Goal: Information Seeking & Learning: Check status

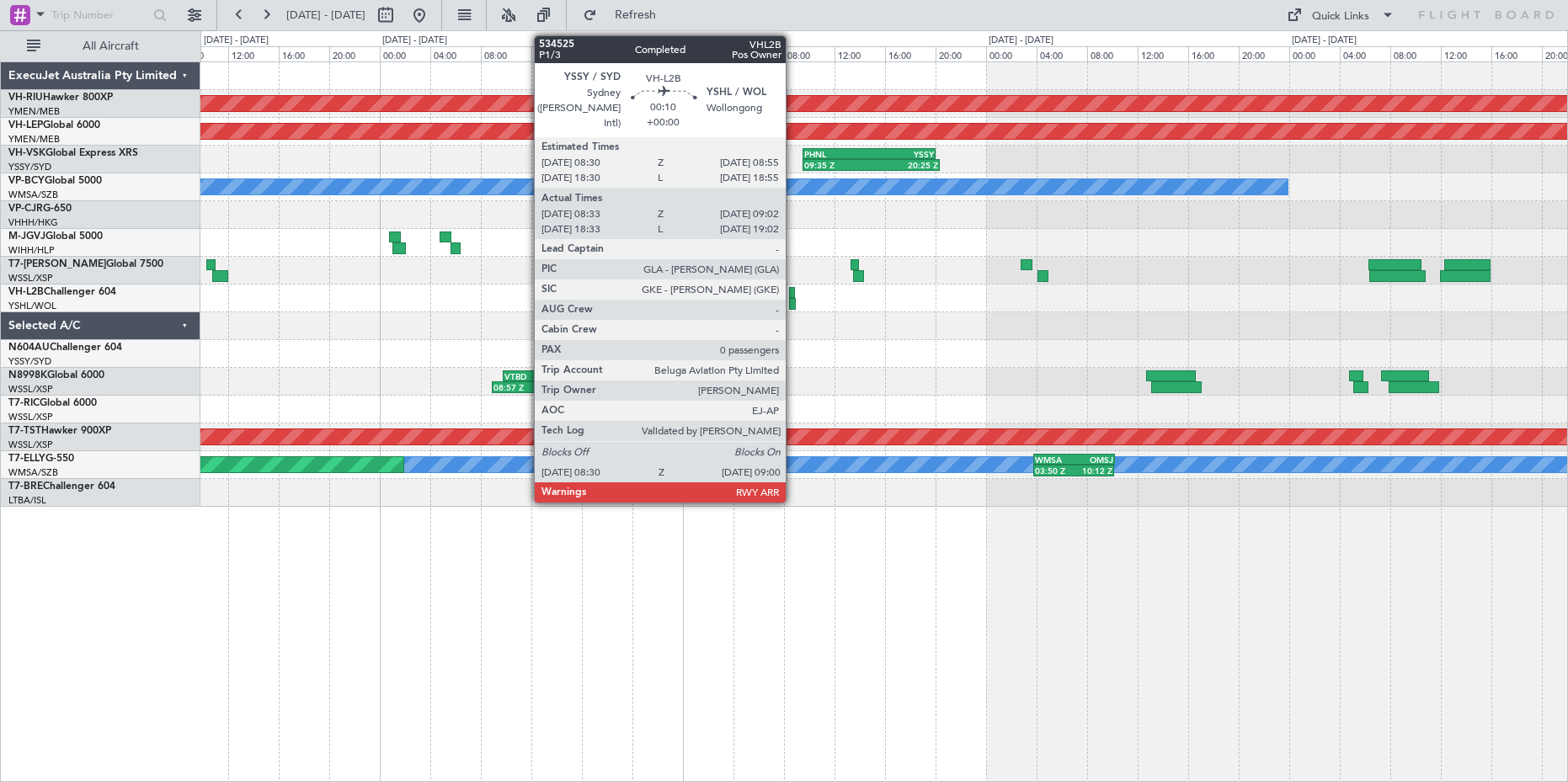
click at [793, 293] on div at bounding box center [792, 292] width 6 height 12
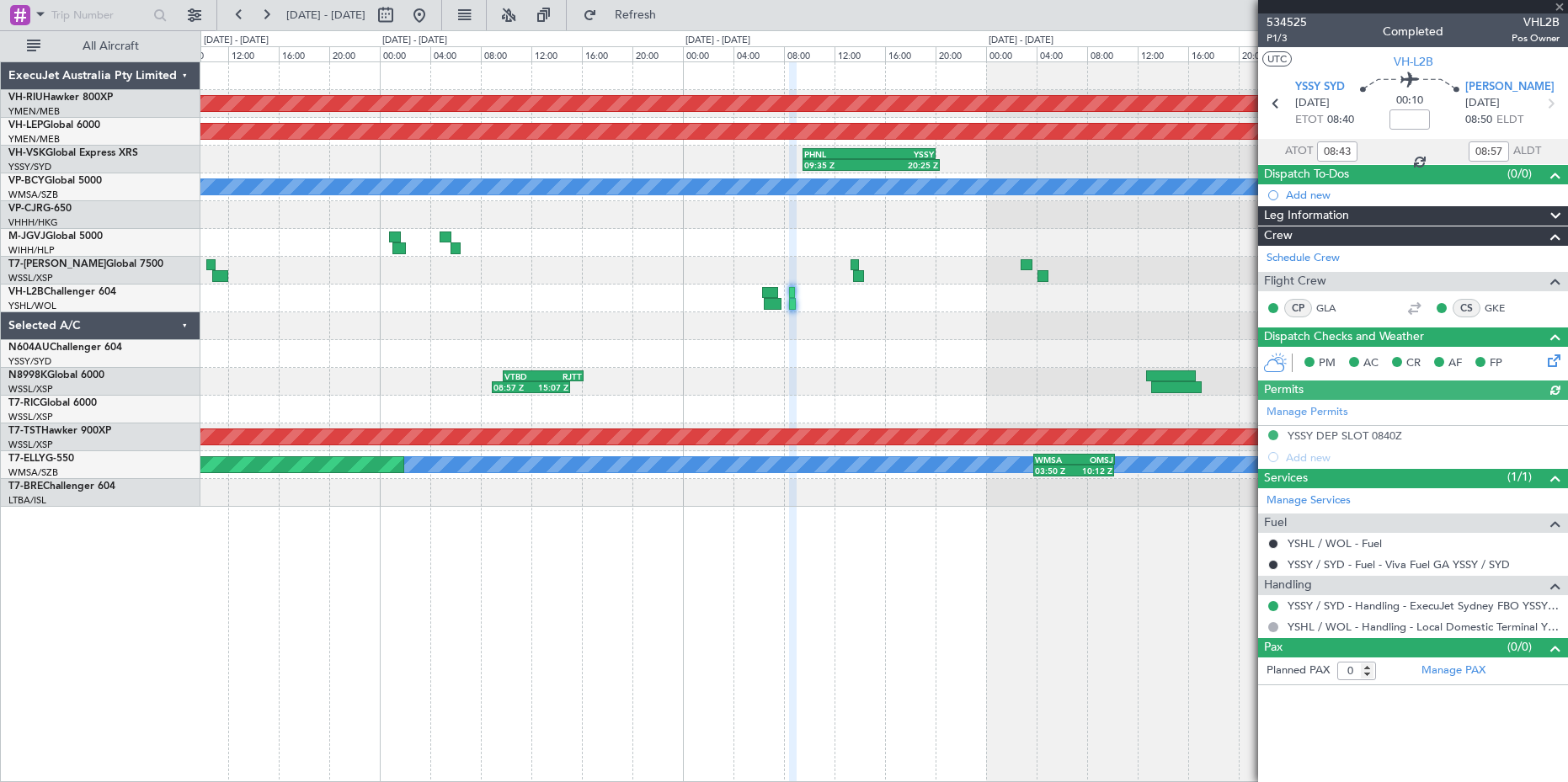
type input "18:43"
type input "18:57"
type input "08:43"
type input "08:57"
type input "18:43"
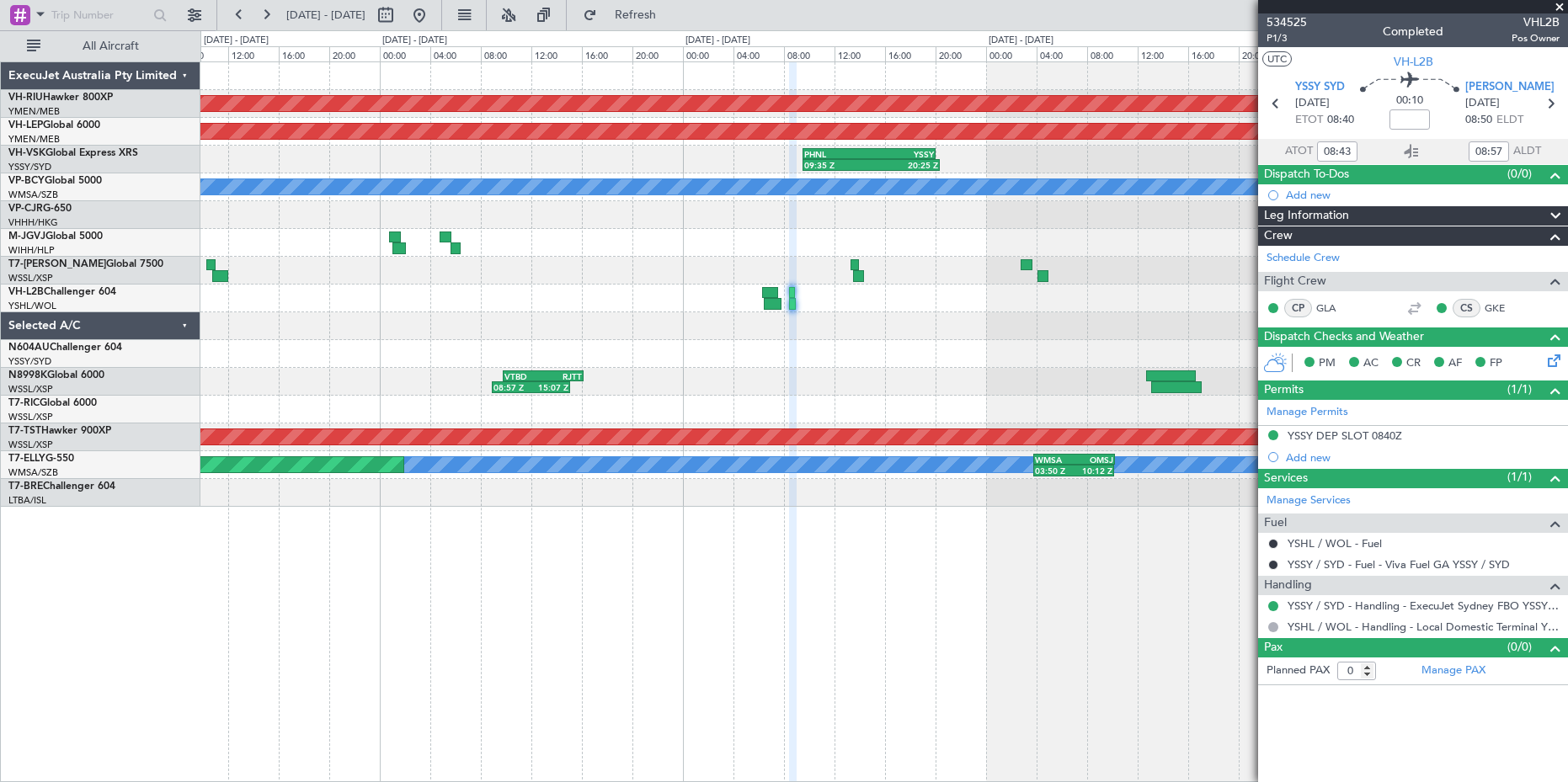
type input "18:57"
type input "08:43"
type input "08:57"
click at [1278, 34] on span "P1/3" at bounding box center [1287, 39] width 41 height 14
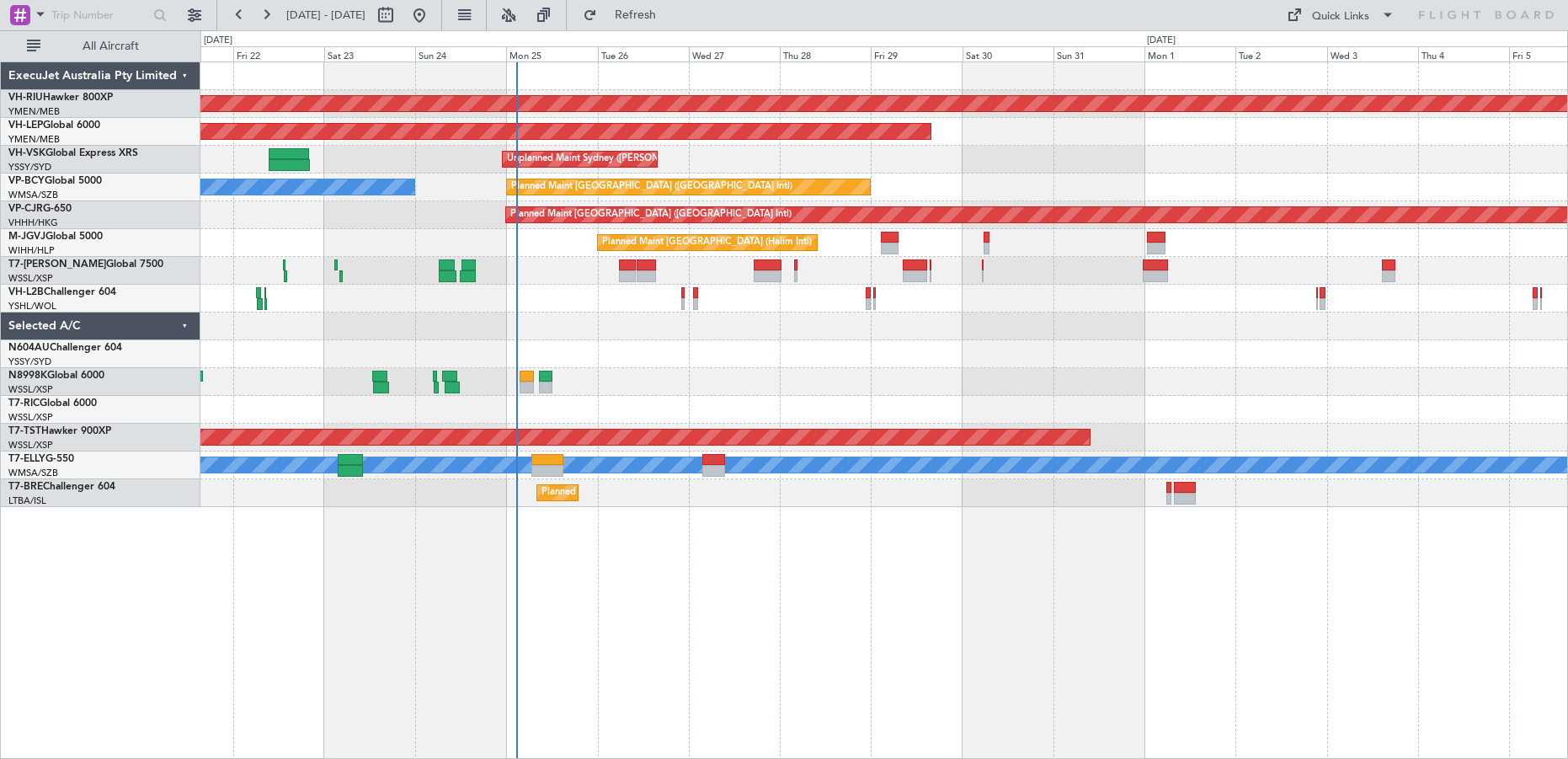
click at [650, 621] on div "Planned Maint [GEOGRAPHIC_DATA] ([GEOGRAPHIC_DATA]) Unplanned Maint Wichita (Wi…" at bounding box center [884, 410] width 1368 height 698
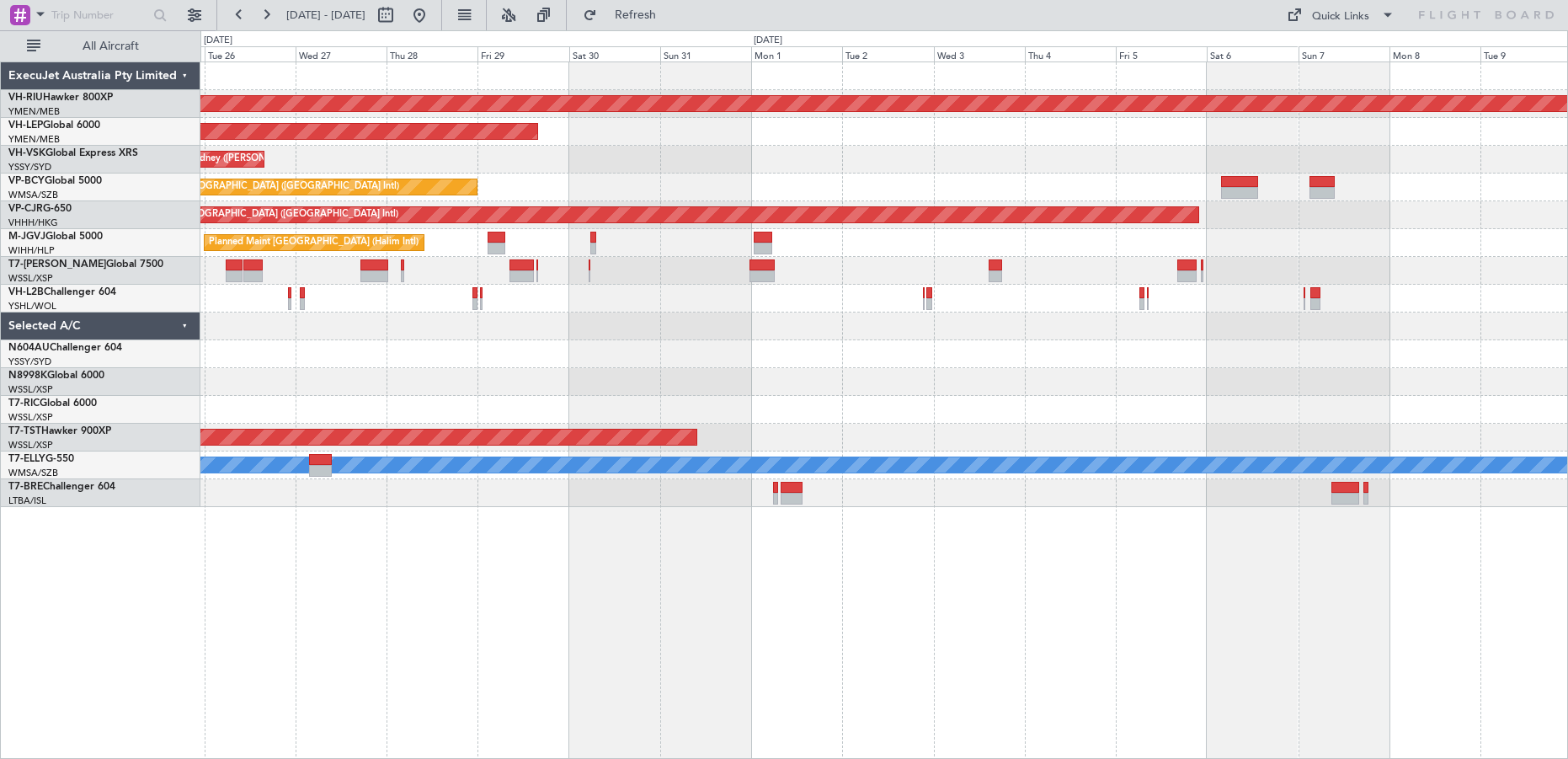
click at [745, 582] on div "Planned Maint [GEOGRAPHIC_DATA] ([GEOGRAPHIC_DATA]) Unplanned Maint Wichita (Wi…" at bounding box center [884, 410] width 1368 height 698
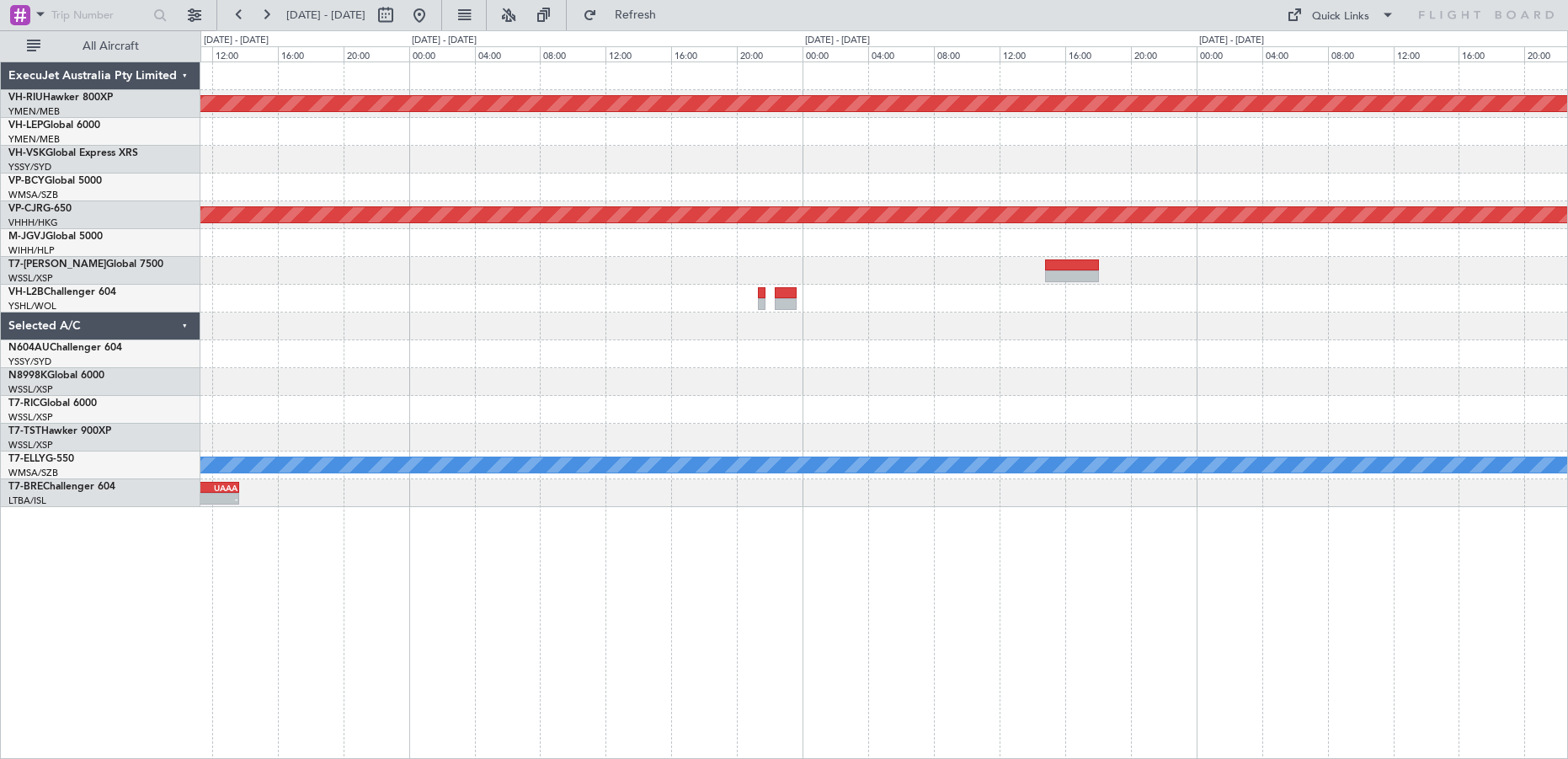
click at [375, 319] on div at bounding box center [883, 326] width 1367 height 28
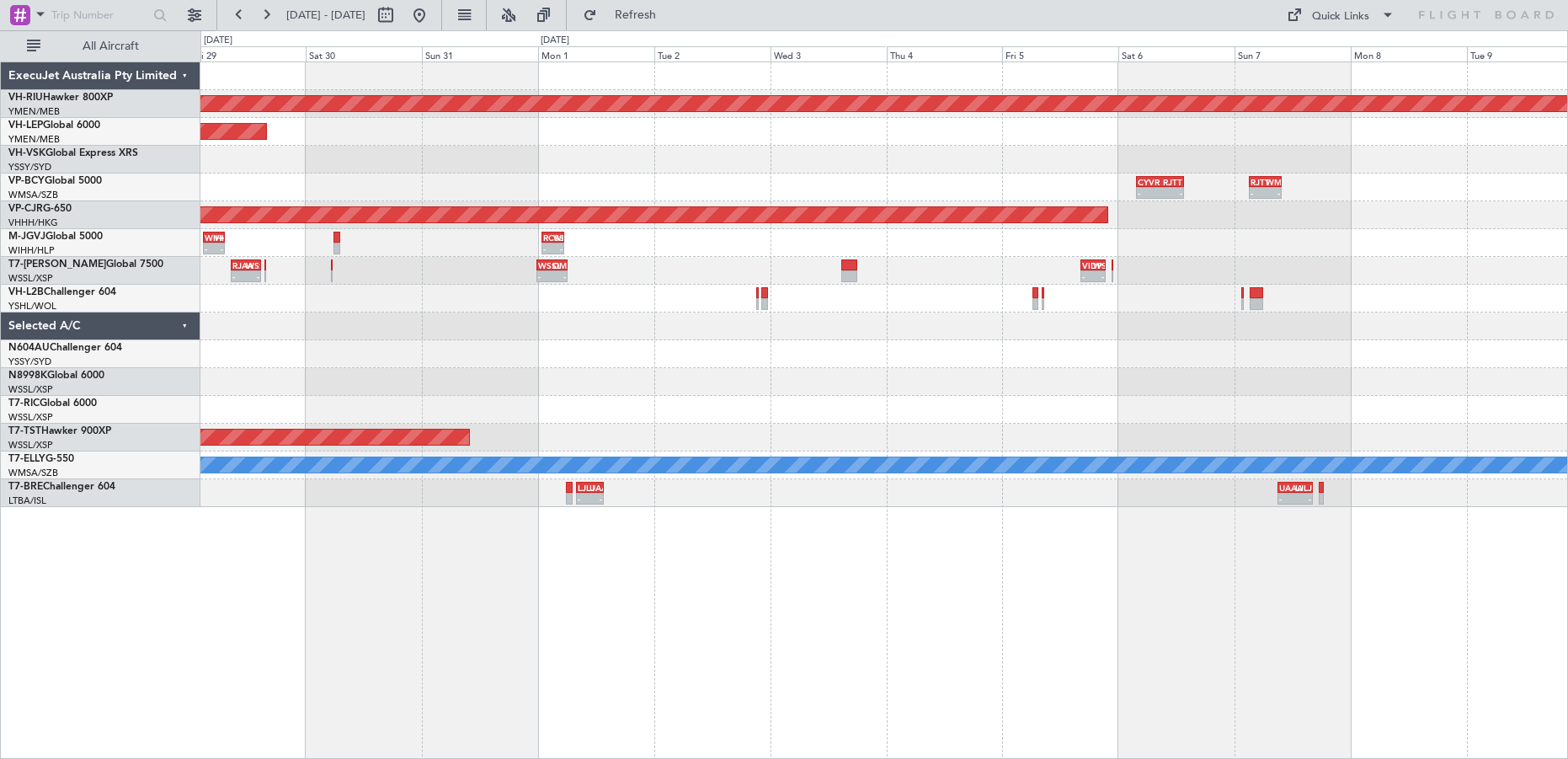
click at [687, 381] on div at bounding box center [883, 382] width 1367 height 28
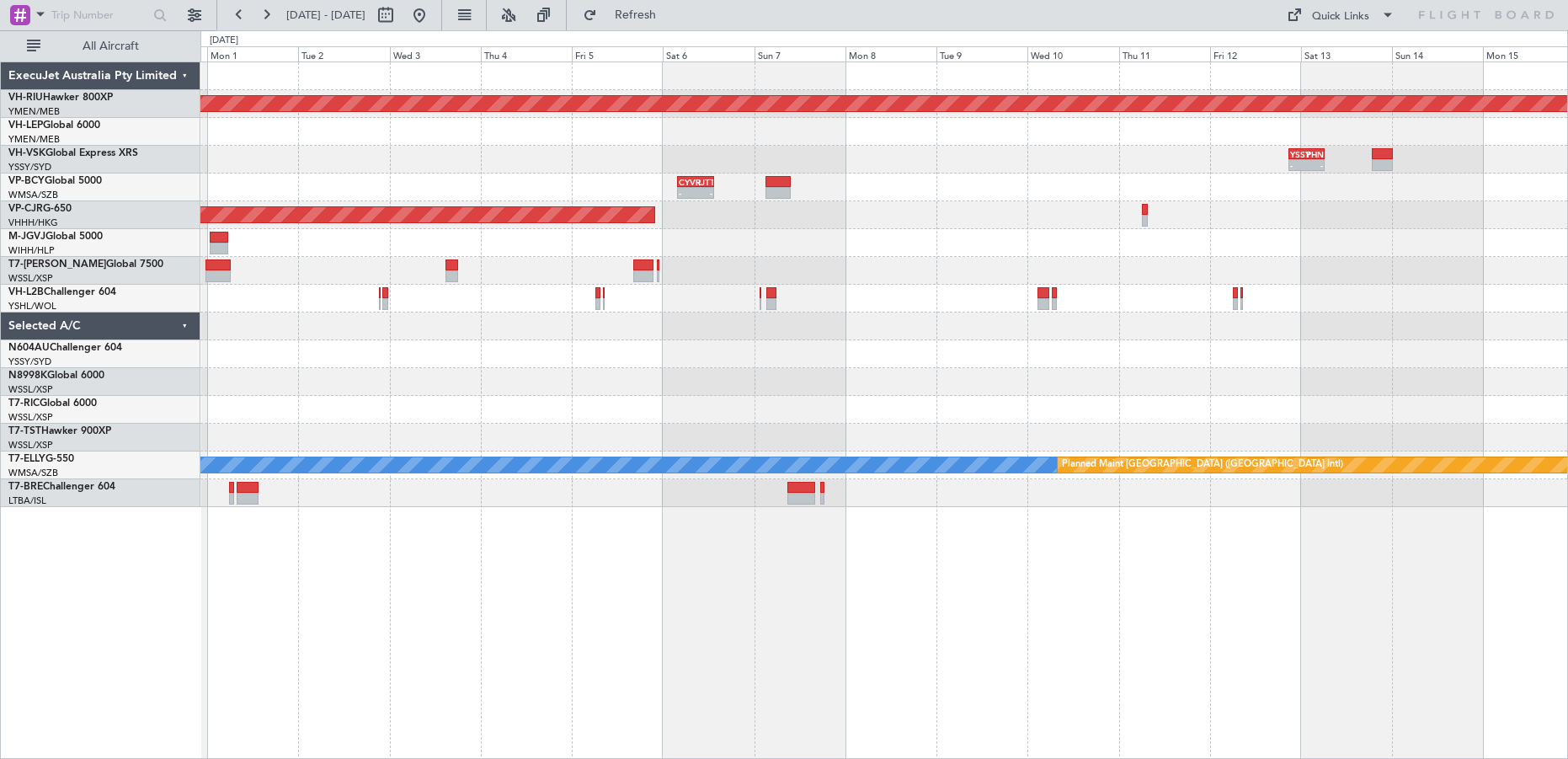
click at [787, 588] on div "Planned Maint [GEOGRAPHIC_DATA] ([GEOGRAPHIC_DATA]) Unplanned Maint Wichita (Wi…" at bounding box center [884, 410] width 1368 height 698
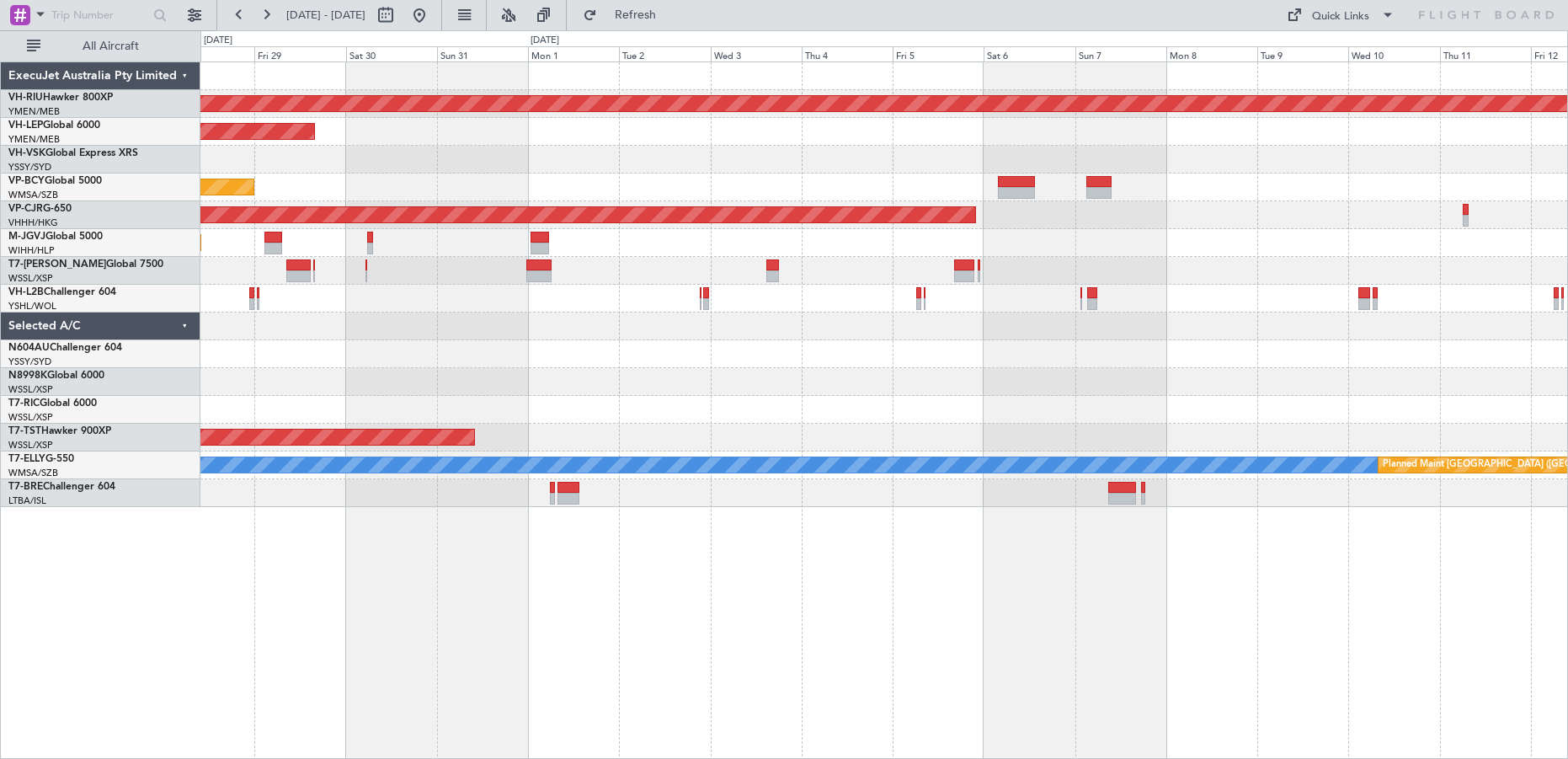
click at [923, 588] on div "Planned Maint [GEOGRAPHIC_DATA] ([GEOGRAPHIC_DATA]) Unplanned Maint Wichita (Wi…" at bounding box center [884, 410] width 1368 height 698
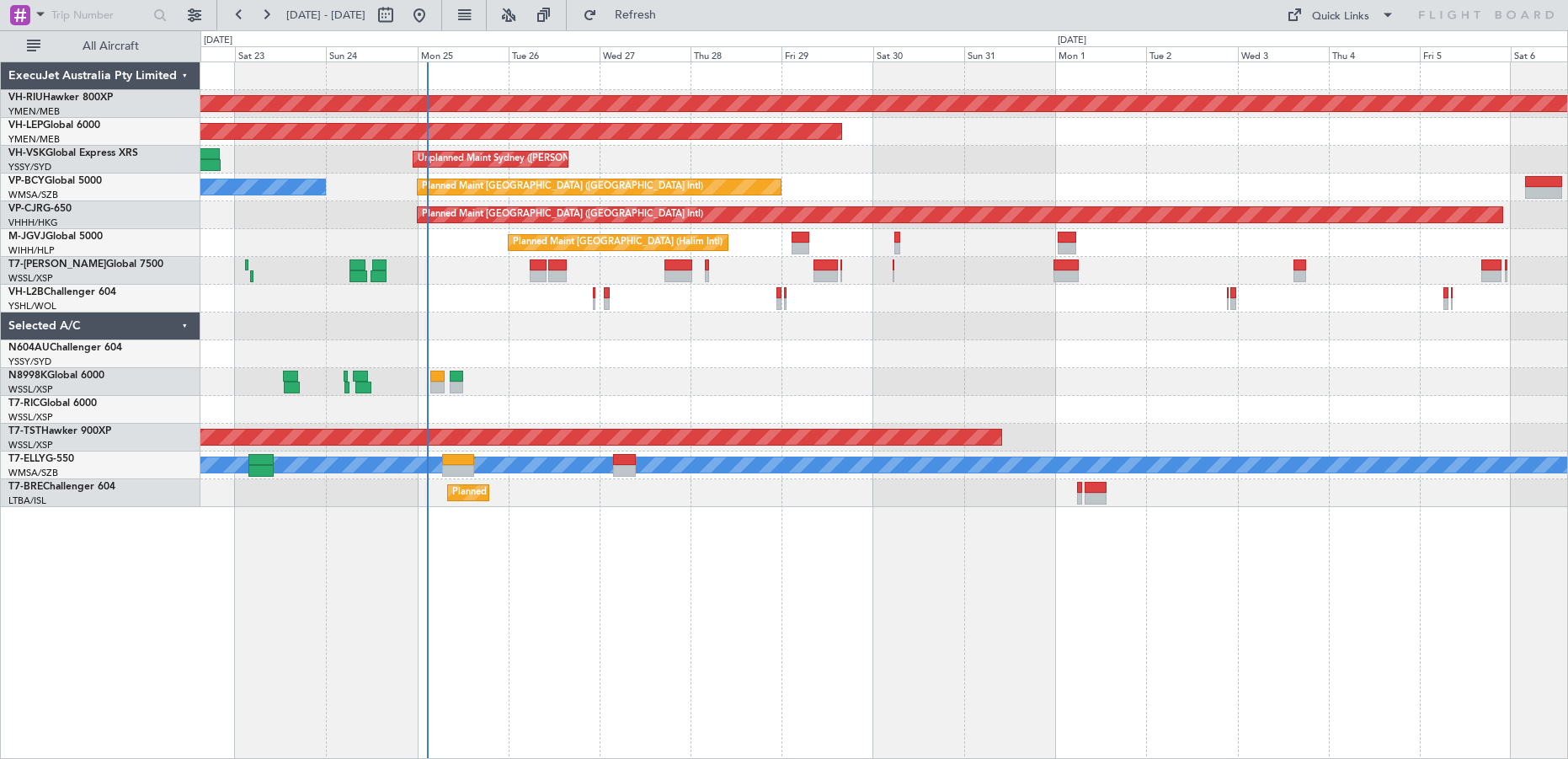
click at [1025, 613] on div "Planned Maint [GEOGRAPHIC_DATA] ([GEOGRAPHIC_DATA]) Unplanned Maint Wichita (Wi…" at bounding box center [884, 410] width 1368 height 698
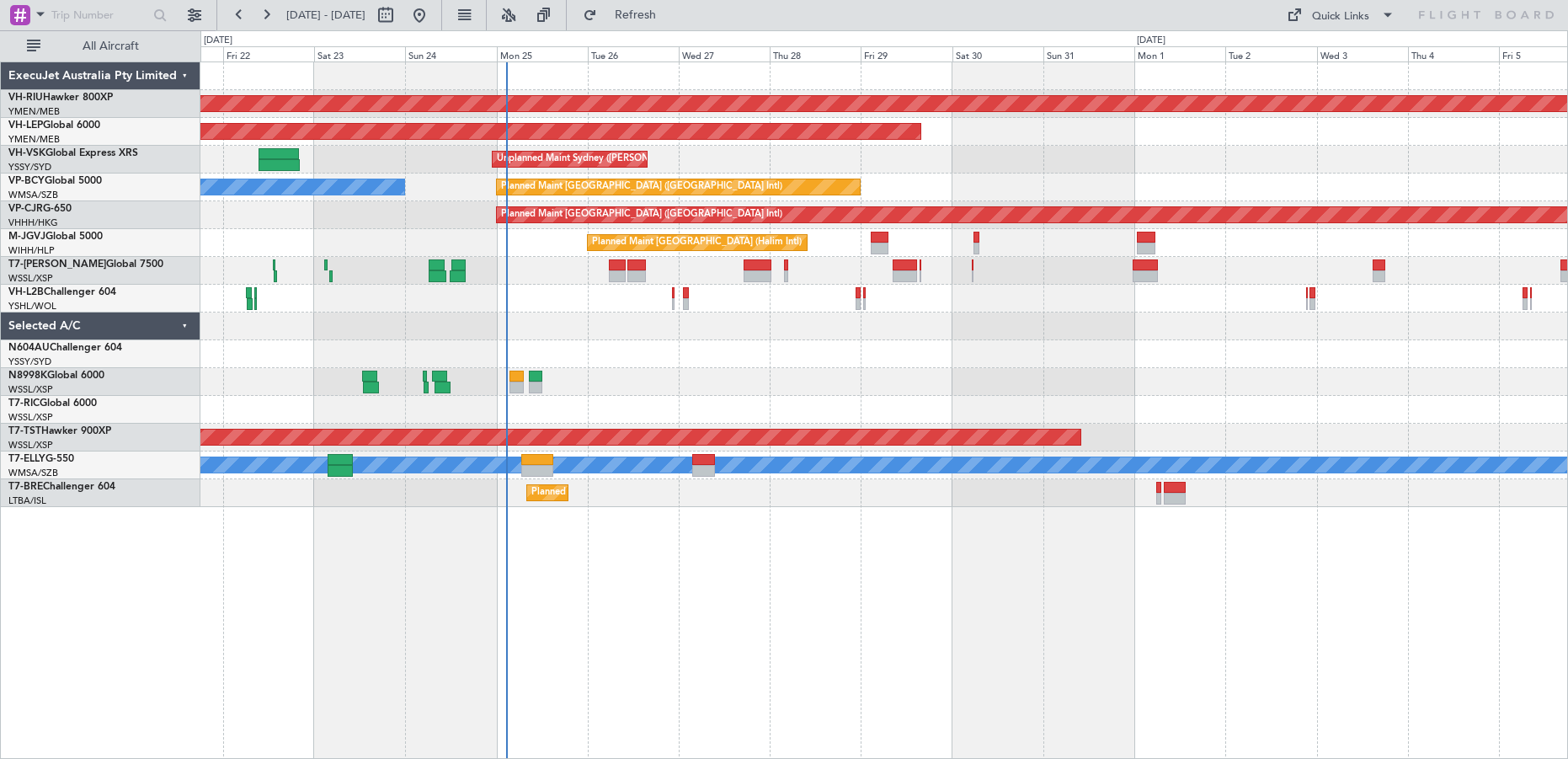
click at [290, 622] on div "Planned Maint [GEOGRAPHIC_DATA] ([GEOGRAPHIC_DATA]) Unplanned Maint Wichita (Wi…" at bounding box center [884, 410] width 1368 height 698
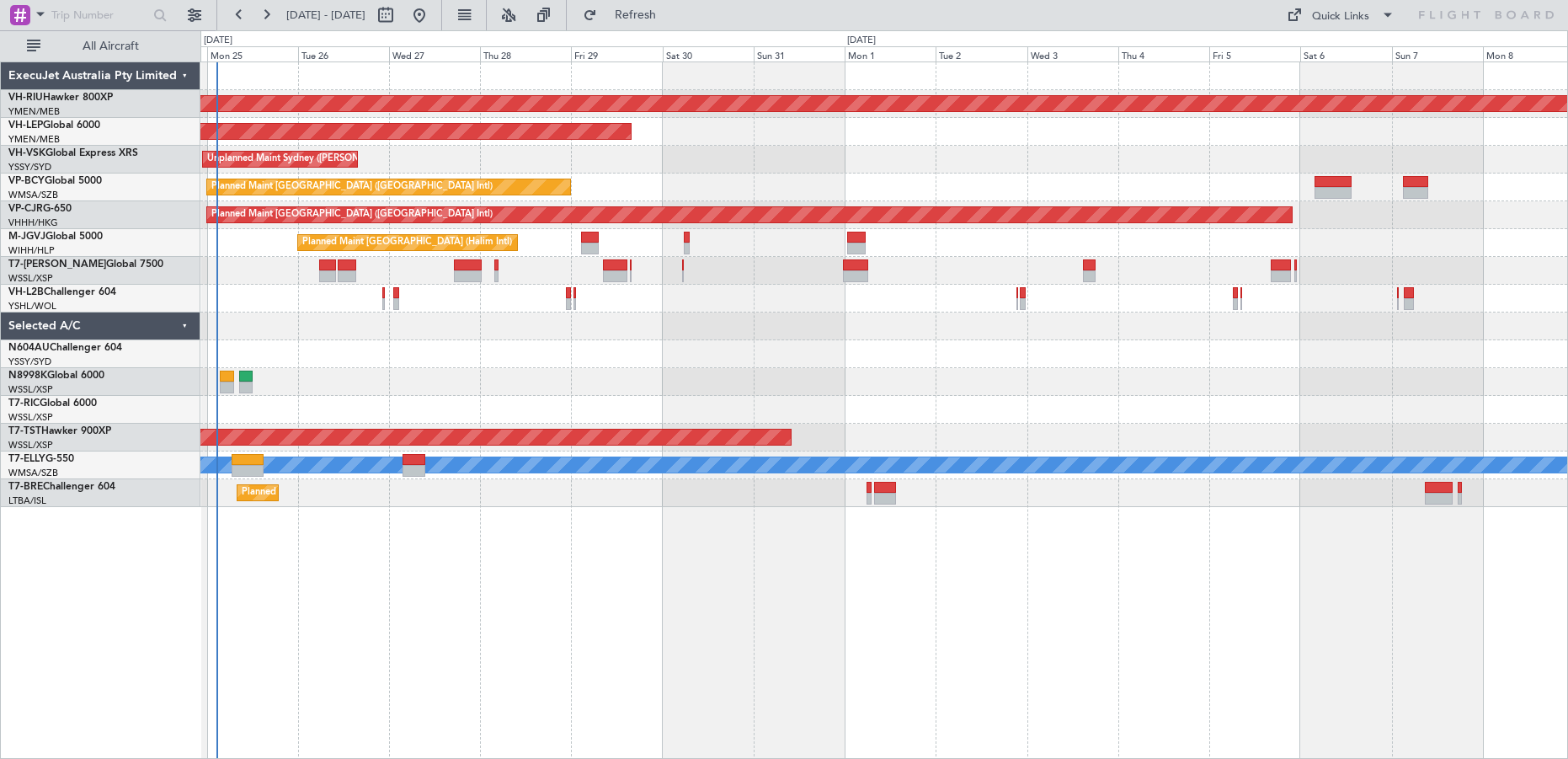
click at [574, 627] on div "Planned Maint [GEOGRAPHIC_DATA] ([GEOGRAPHIC_DATA]) Unplanned Maint Wichita (Wi…" at bounding box center [884, 410] width 1368 height 698
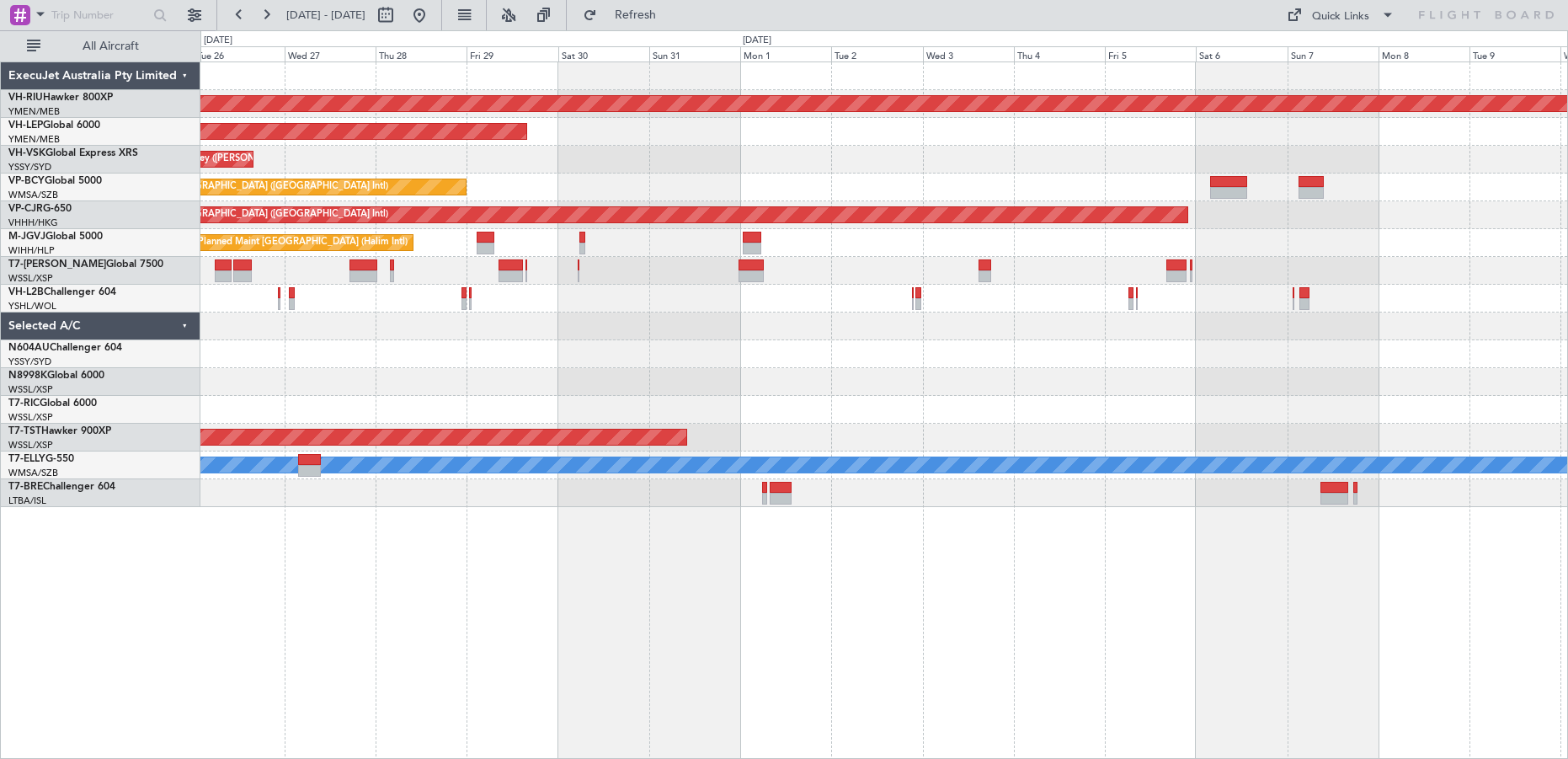
click at [688, 613] on div "Planned Maint [GEOGRAPHIC_DATA] ([GEOGRAPHIC_DATA]) Unplanned Maint Wichita (Wi…" at bounding box center [884, 410] width 1368 height 698
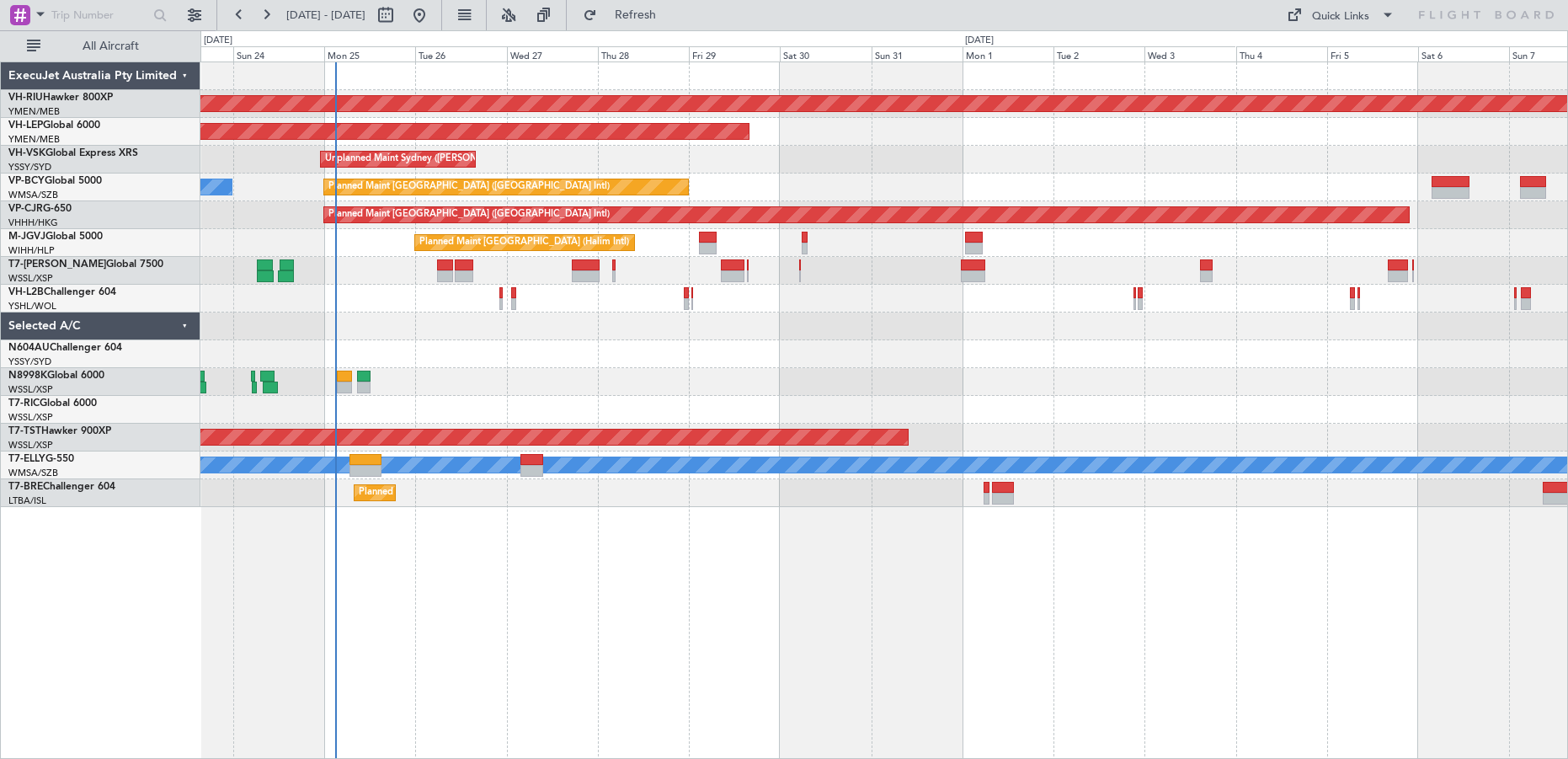
click at [759, 351] on div "Planned Maint [GEOGRAPHIC_DATA] ([GEOGRAPHIC_DATA]) Unplanned Maint Wichita (Wi…" at bounding box center [883, 284] width 1367 height 445
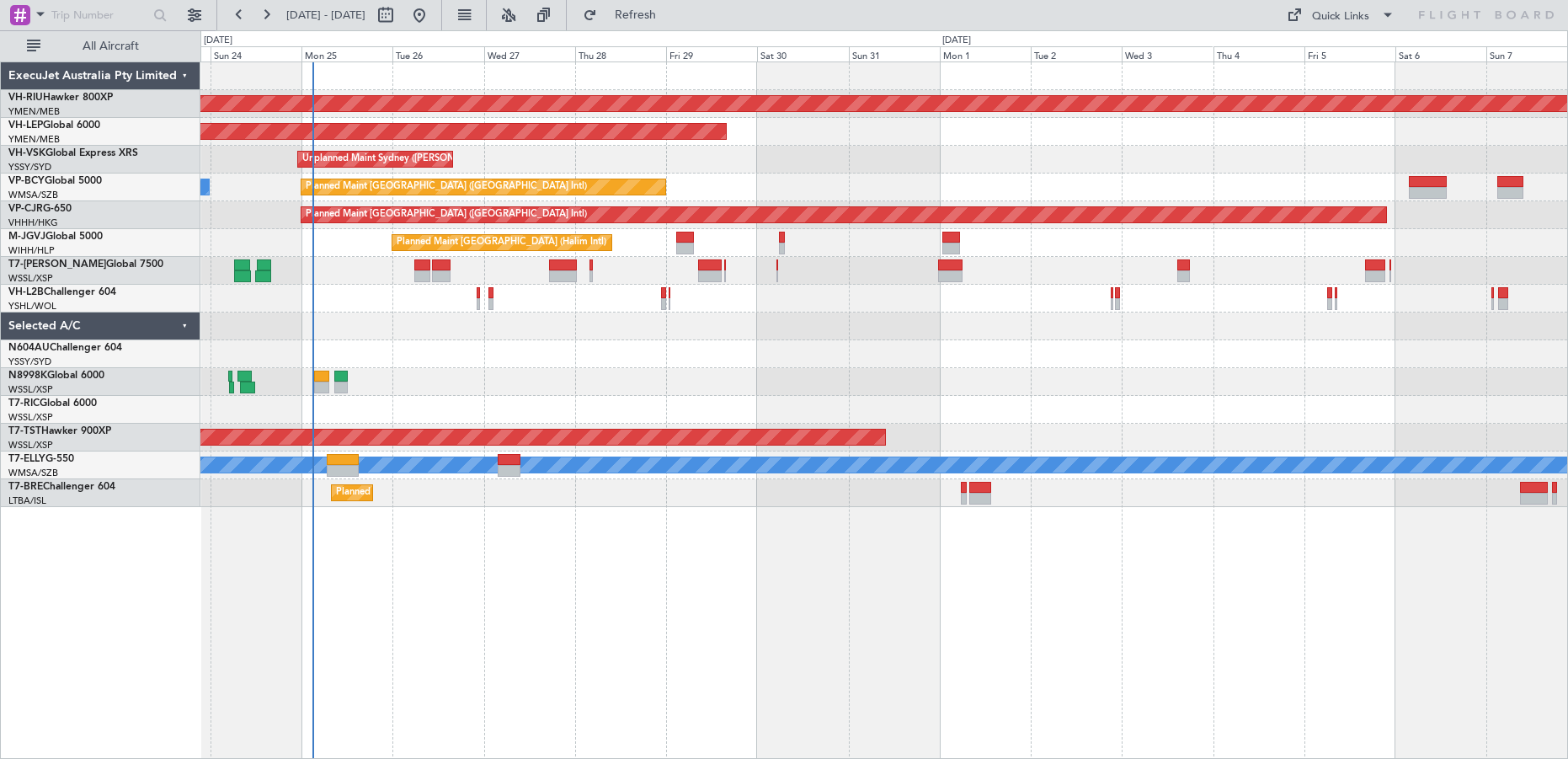
click at [811, 338] on div at bounding box center [883, 326] width 1367 height 28
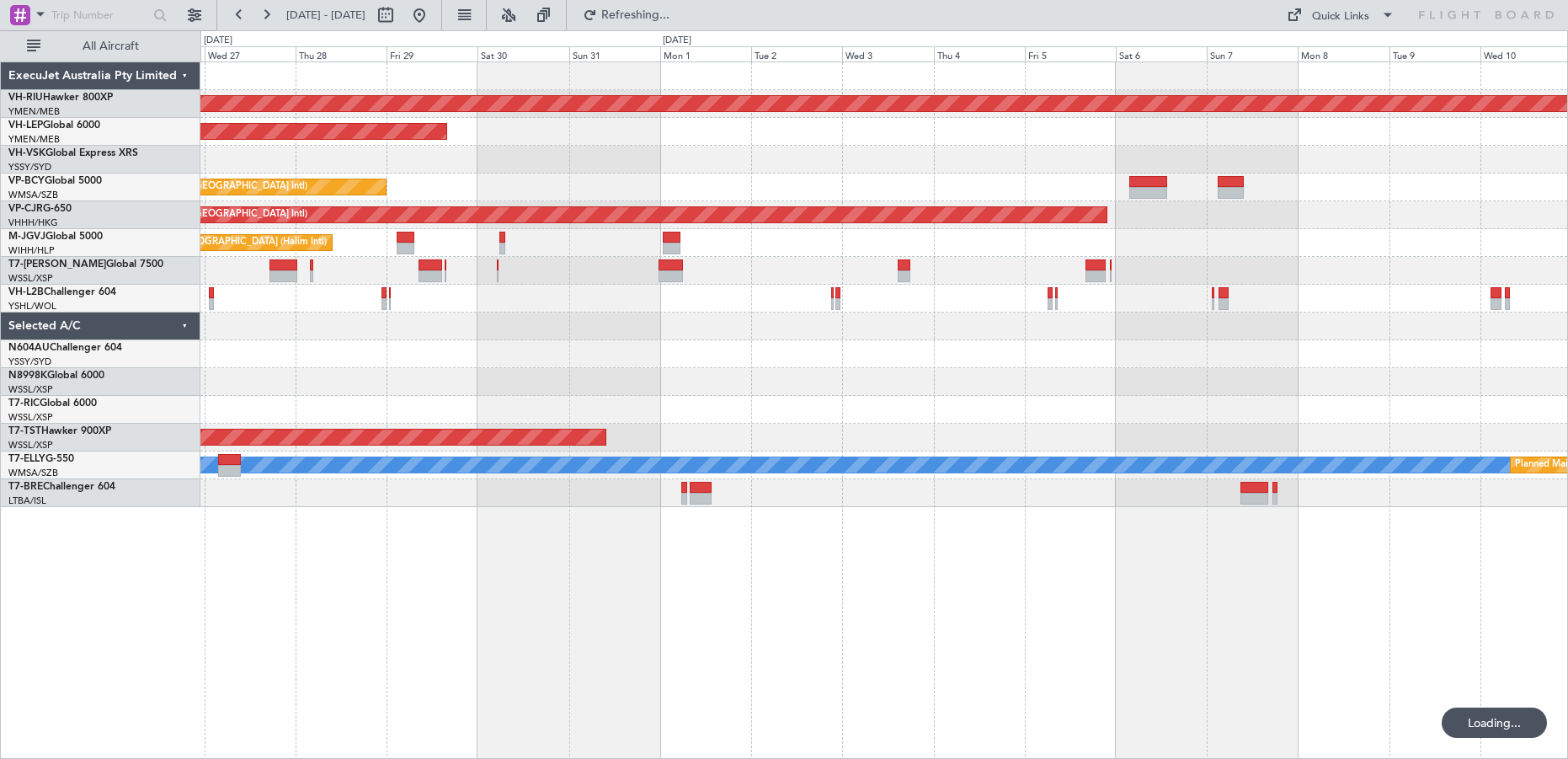
click at [711, 367] on div at bounding box center [883, 354] width 1367 height 28
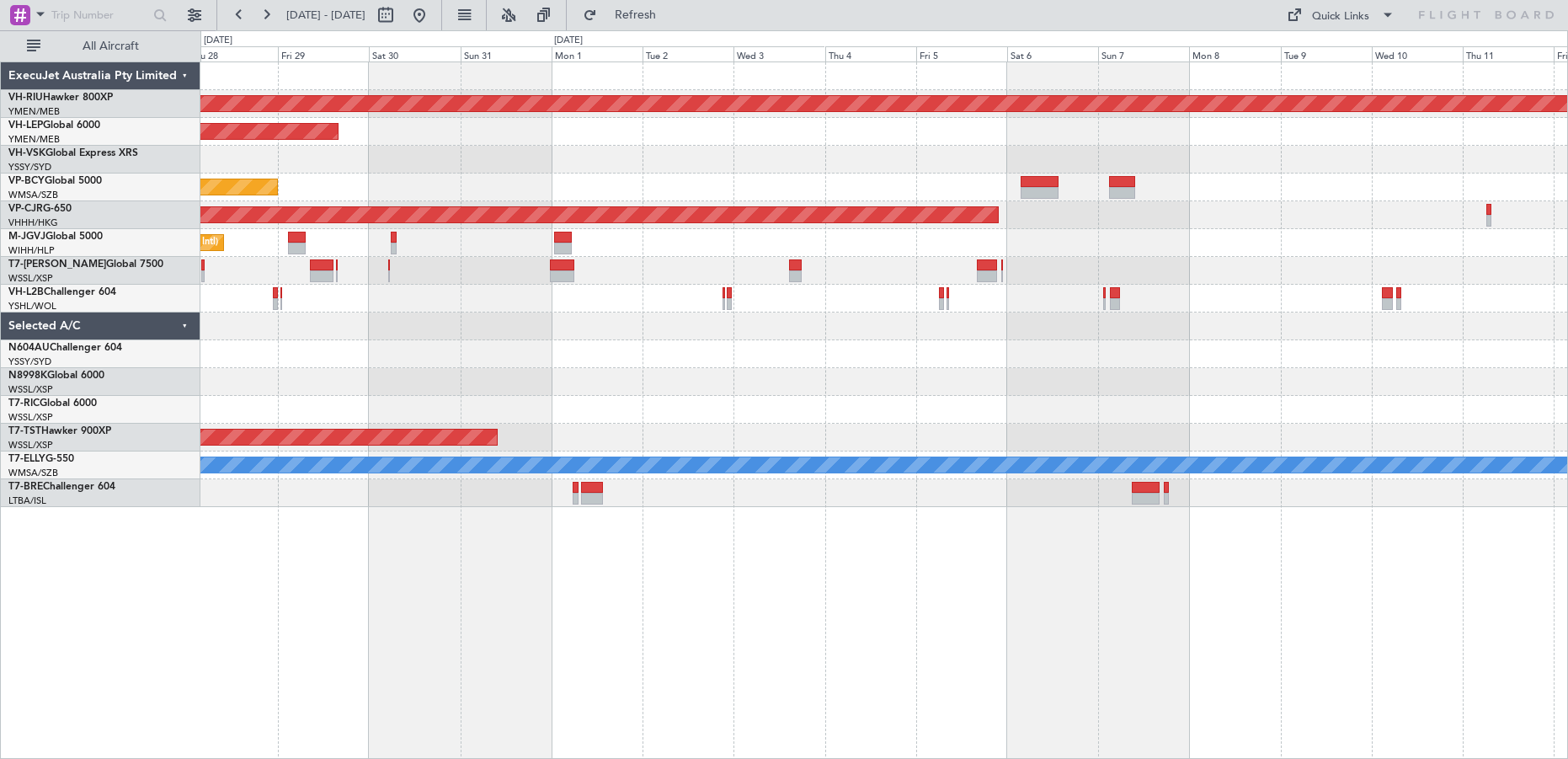
click at [613, 364] on div at bounding box center [883, 354] width 1367 height 28
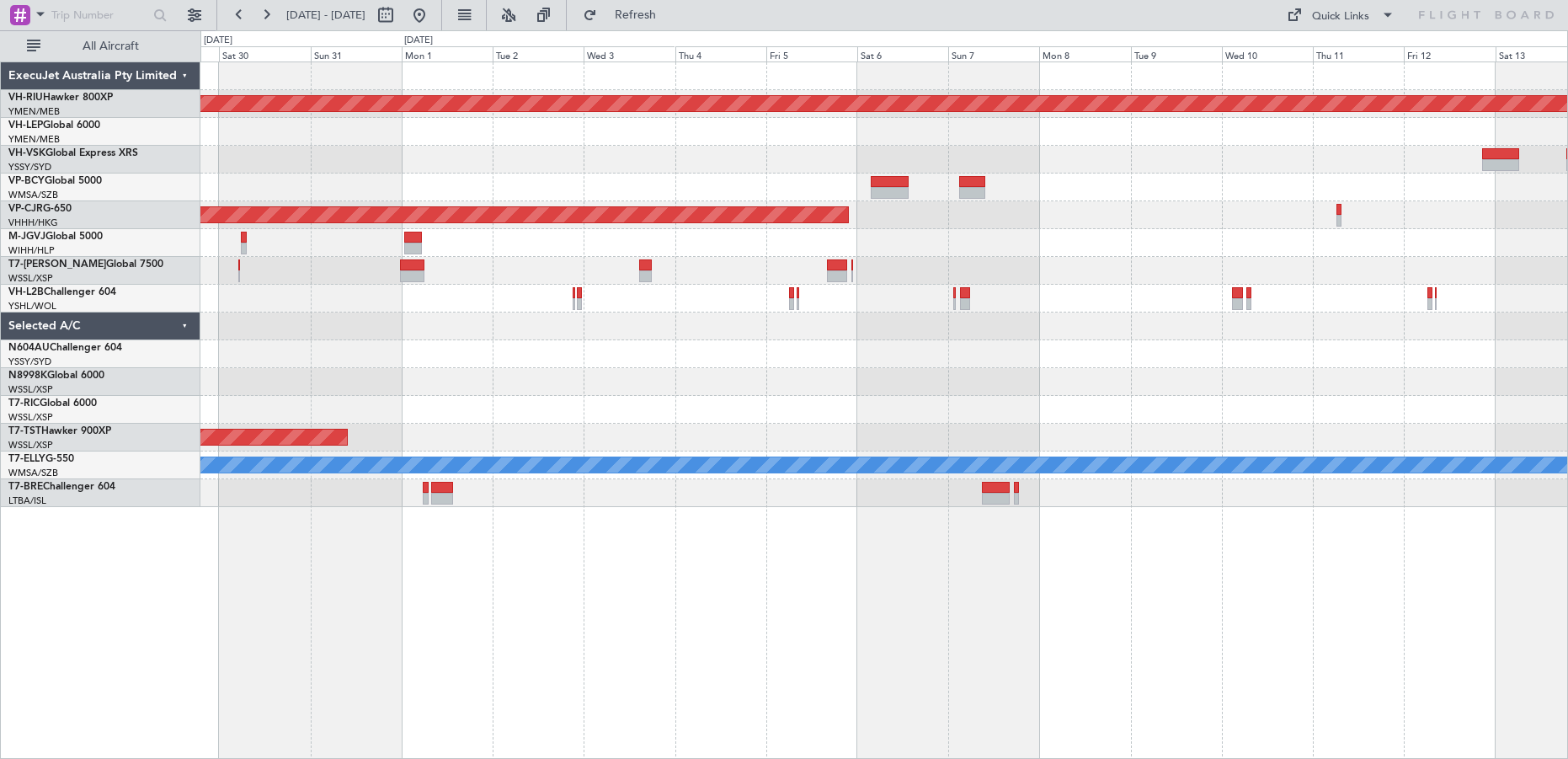
click at [1088, 354] on div "Planned Maint [GEOGRAPHIC_DATA] ([GEOGRAPHIC_DATA]) Unplanned Maint Wichita (Wi…" at bounding box center [883, 284] width 1367 height 445
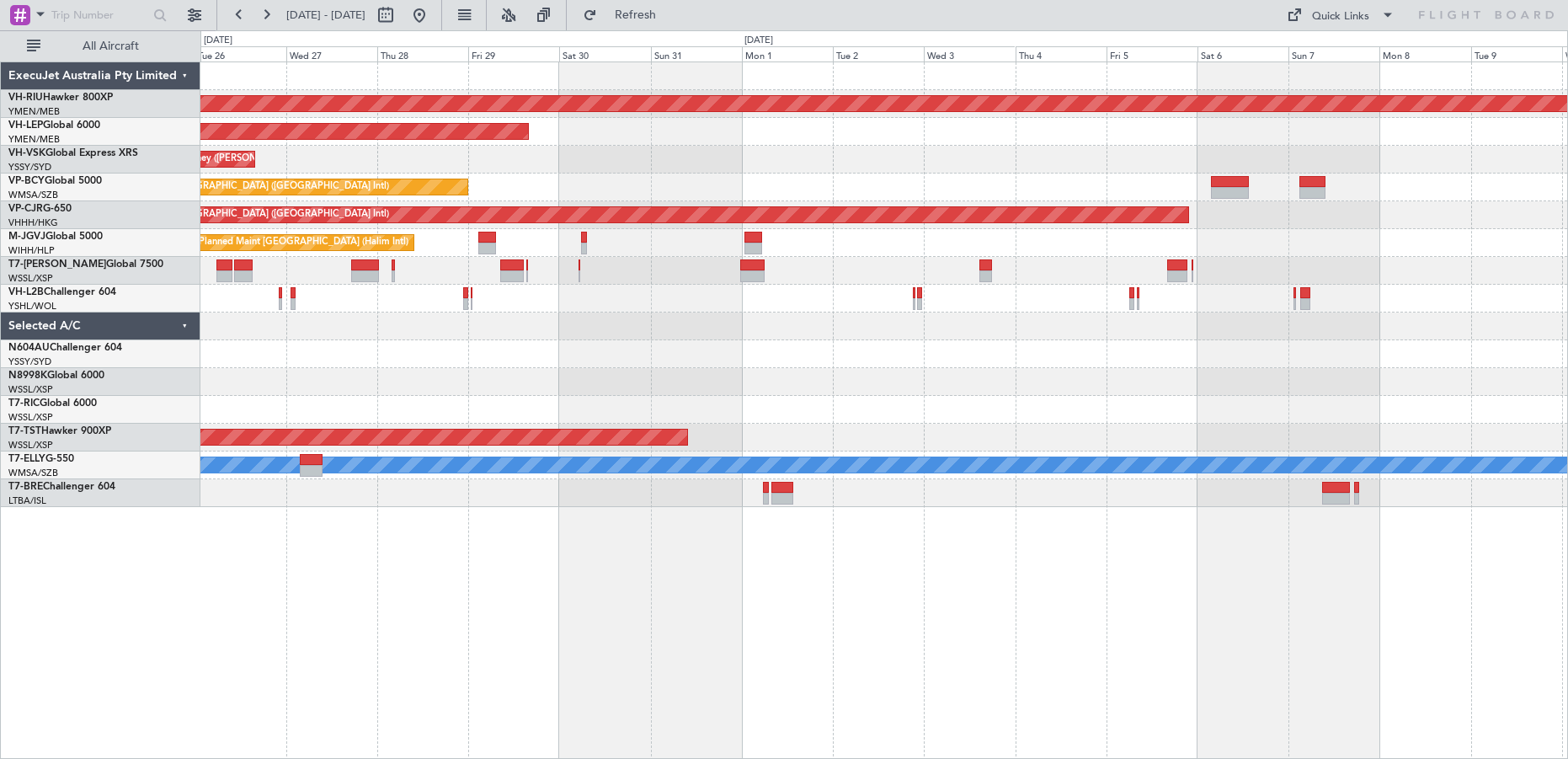
click at [1109, 392] on div "Planned Maint [GEOGRAPHIC_DATA] ([GEOGRAPHIC_DATA]) Unplanned Maint Wichita (Wi…" at bounding box center [883, 284] width 1367 height 445
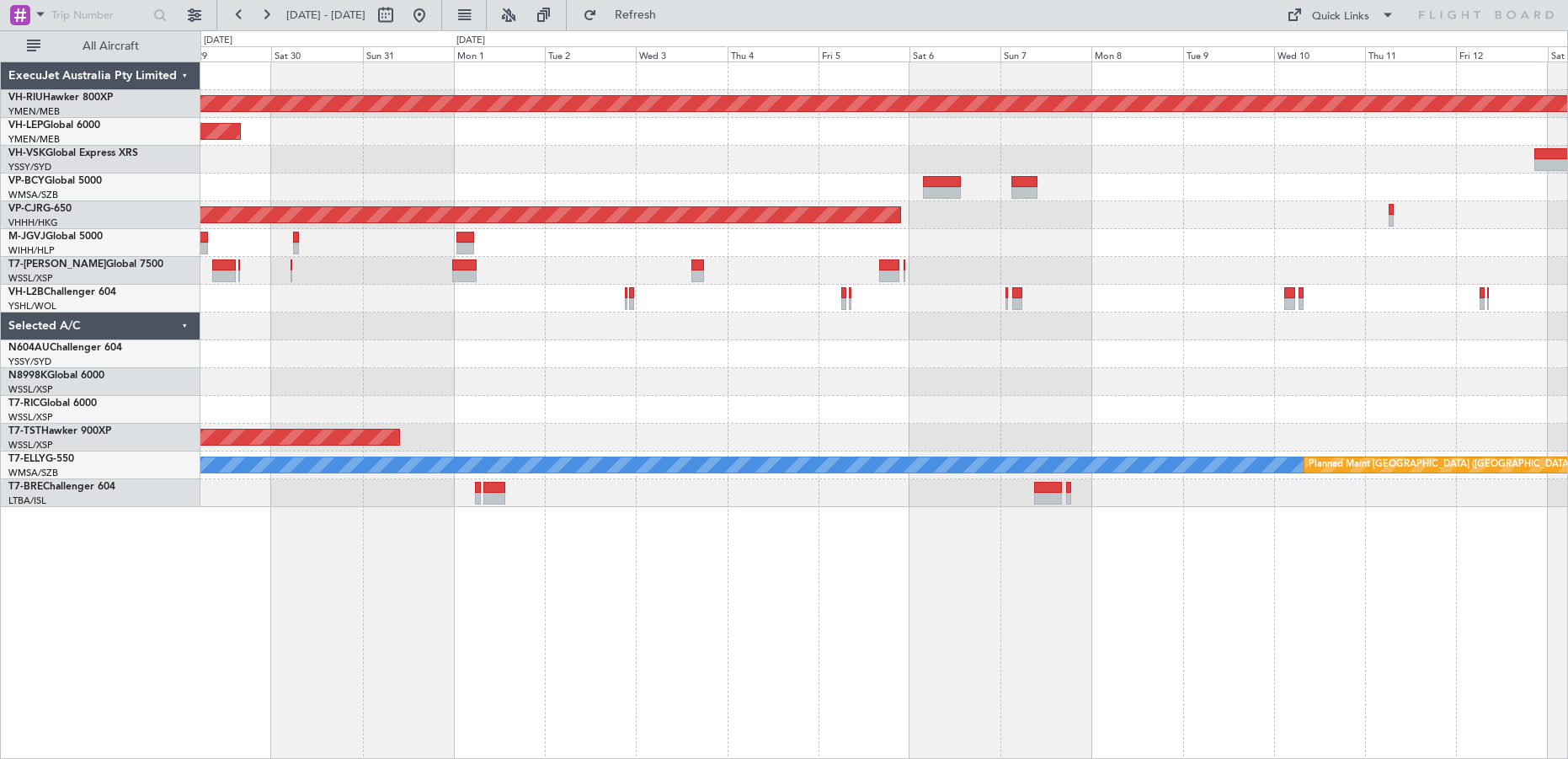
click at [695, 376] on div "Planned Maint [GEOGRAPHIC_DATA] ([GEOGRAPHIC_DATA]) Unplanned Maint Wichita (Wi…" at bounding box center [883, 284] width 1367 height 445
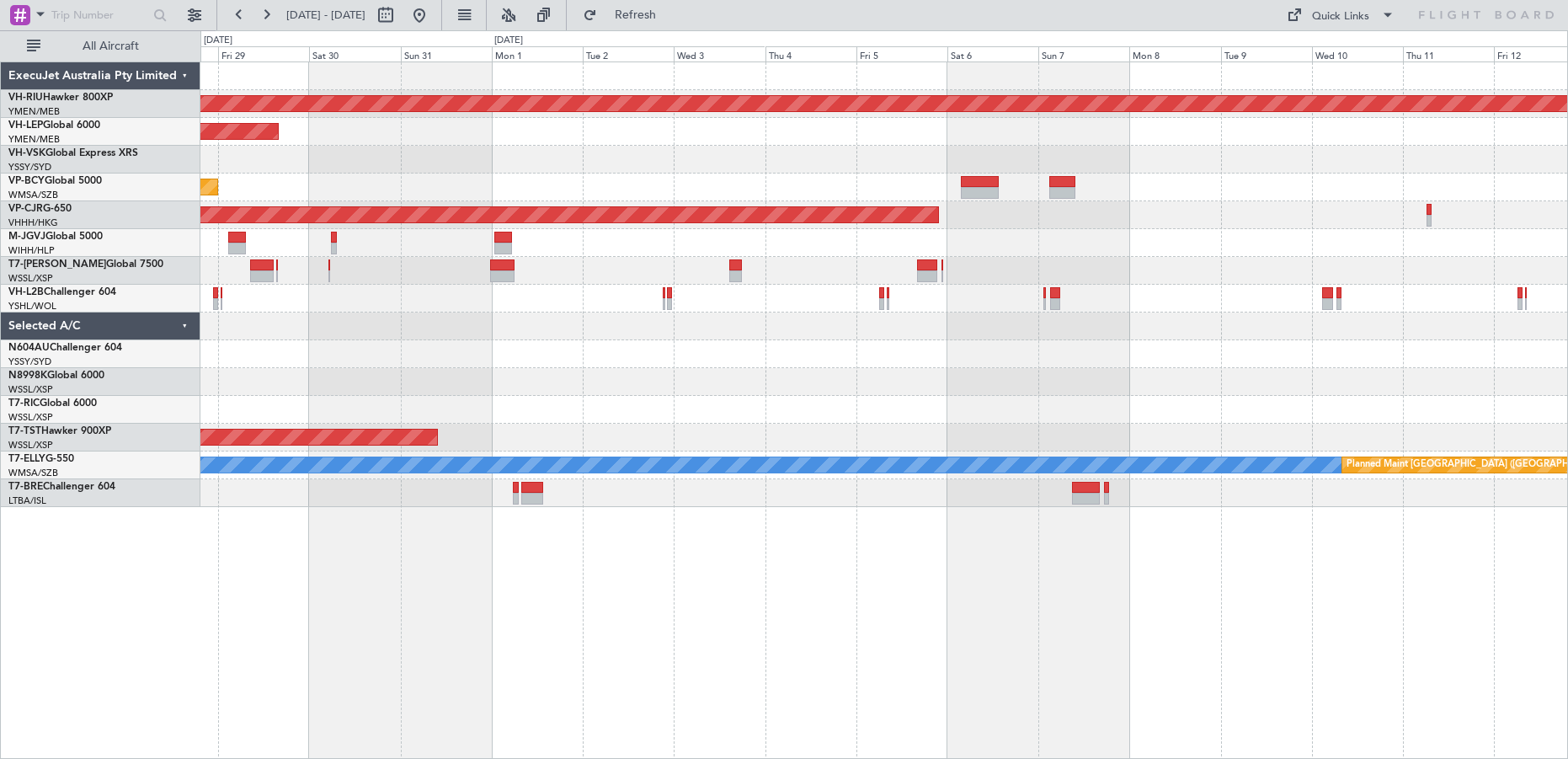
click at [1133, 339] on div "Planned Maint [GEOGRAPHIC_DATA] ([GEOGRAPHIC_DATA]) Unplanned Maint Wichita (Wi…" at bounding box center [883, 284] width 1367 height 445
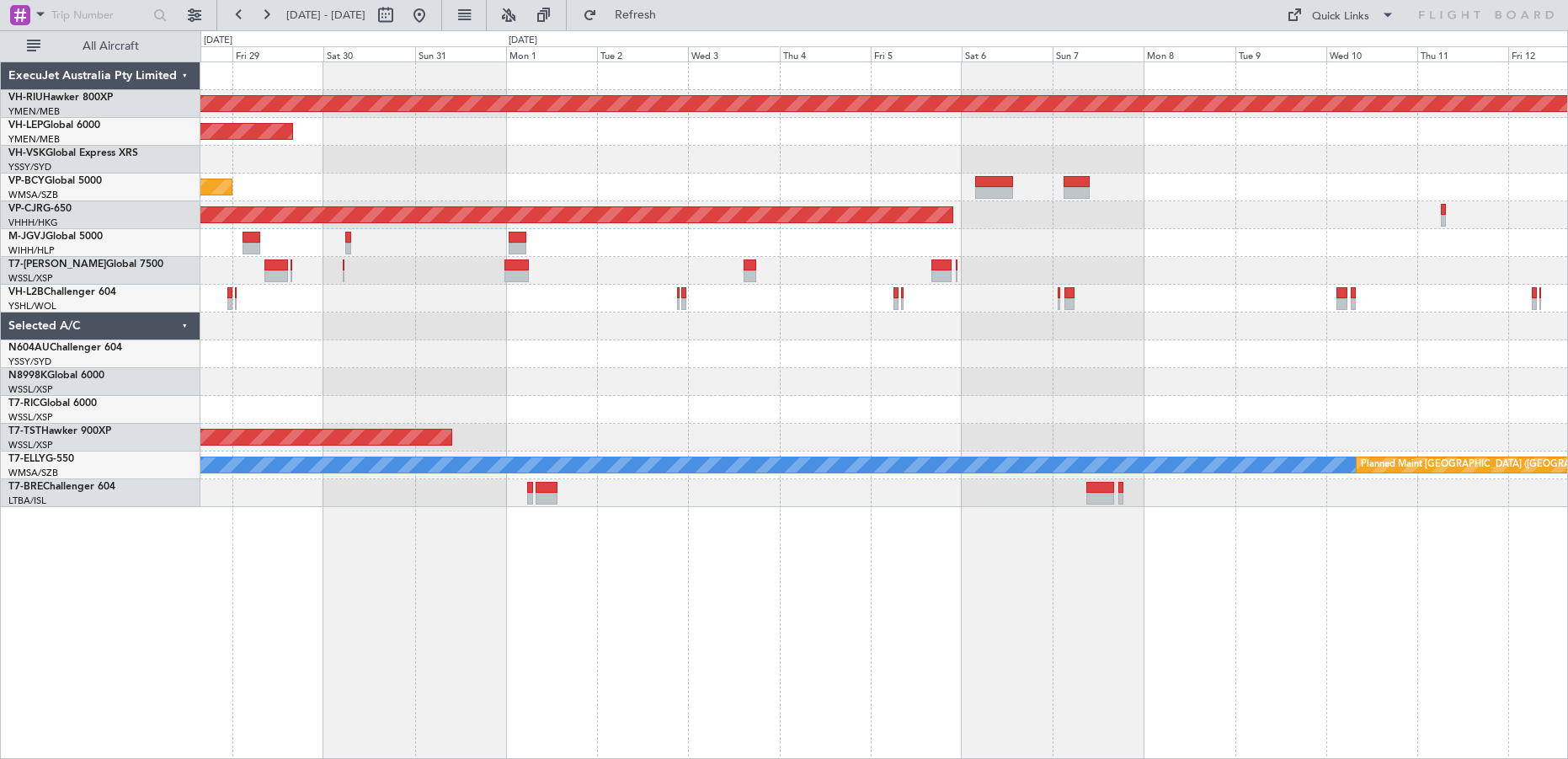
click at [942, 381] on div "Planned Maint [GEOGRAPHIC_DATA] ([GEOGRAPHIC_DATA]) Unplanned Maint Wichita (Wi…" at bounding box center [883, 284] width 1367 height 445
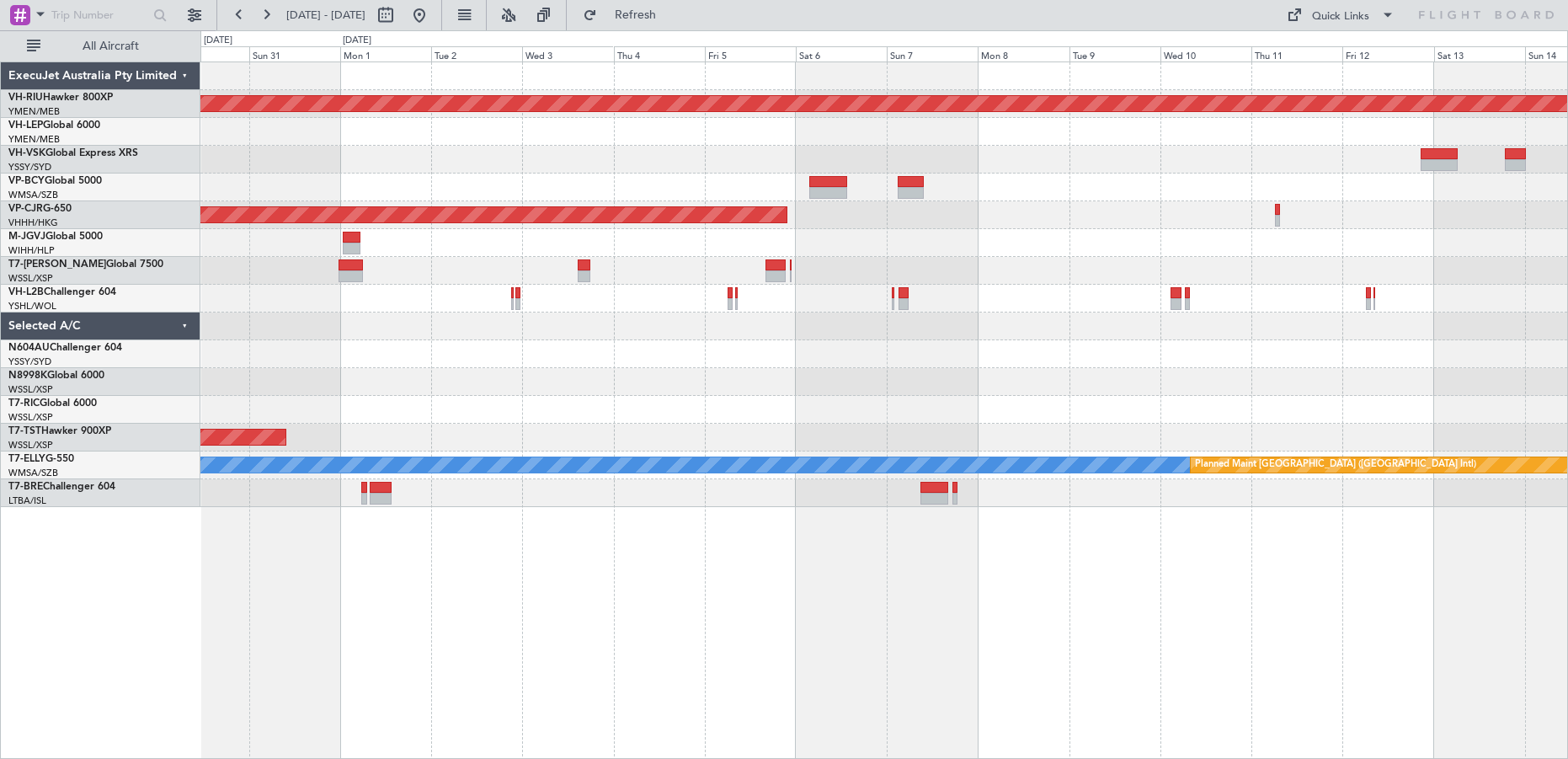
click at [920, 401] on div "Planned Maint [GEOGRAPHIC_DATA] ([GEOGRAPHIC_DATA]) Unplanned Maint Wichita (Wi…" at bounding box center [883, 284] width 1367 height 445
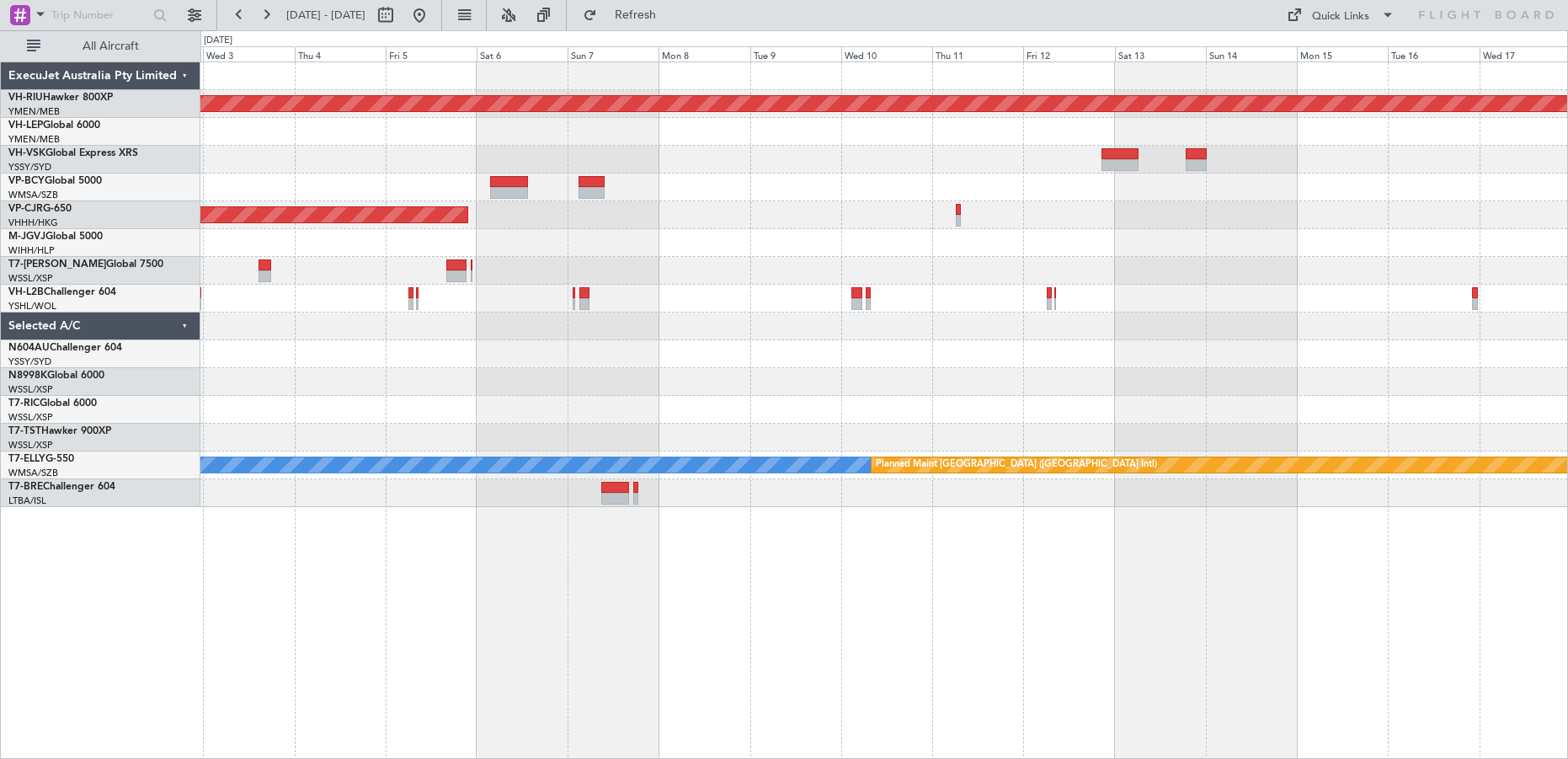
click at [915, 407] on div "Planned Maint [GEOGRAPHIC_DATA] ([GEOGRAPHIC_DATA]) Planned Maint [GEOGRAPHIC_D…" at bounding box center [883, 284] width 1367 height 445
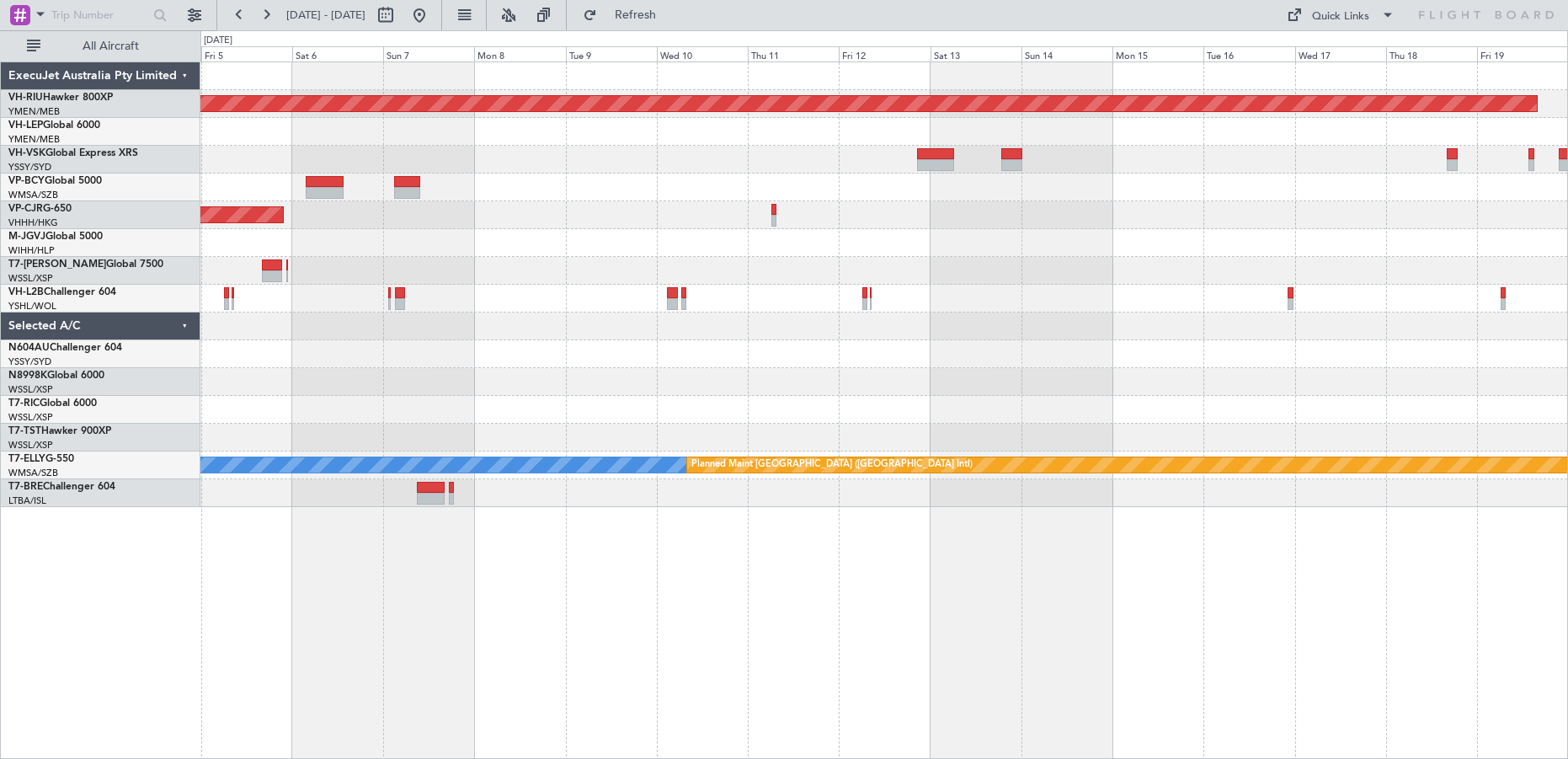
click at [900, 403] on div "Planned Maint [GEOGRAPHIC_DATA] ([GEOGRAPHIC_DATA]) Planned Maint [GEOGRAPHIC_D…" at bounding box center [883, 284] width 1367 height 445
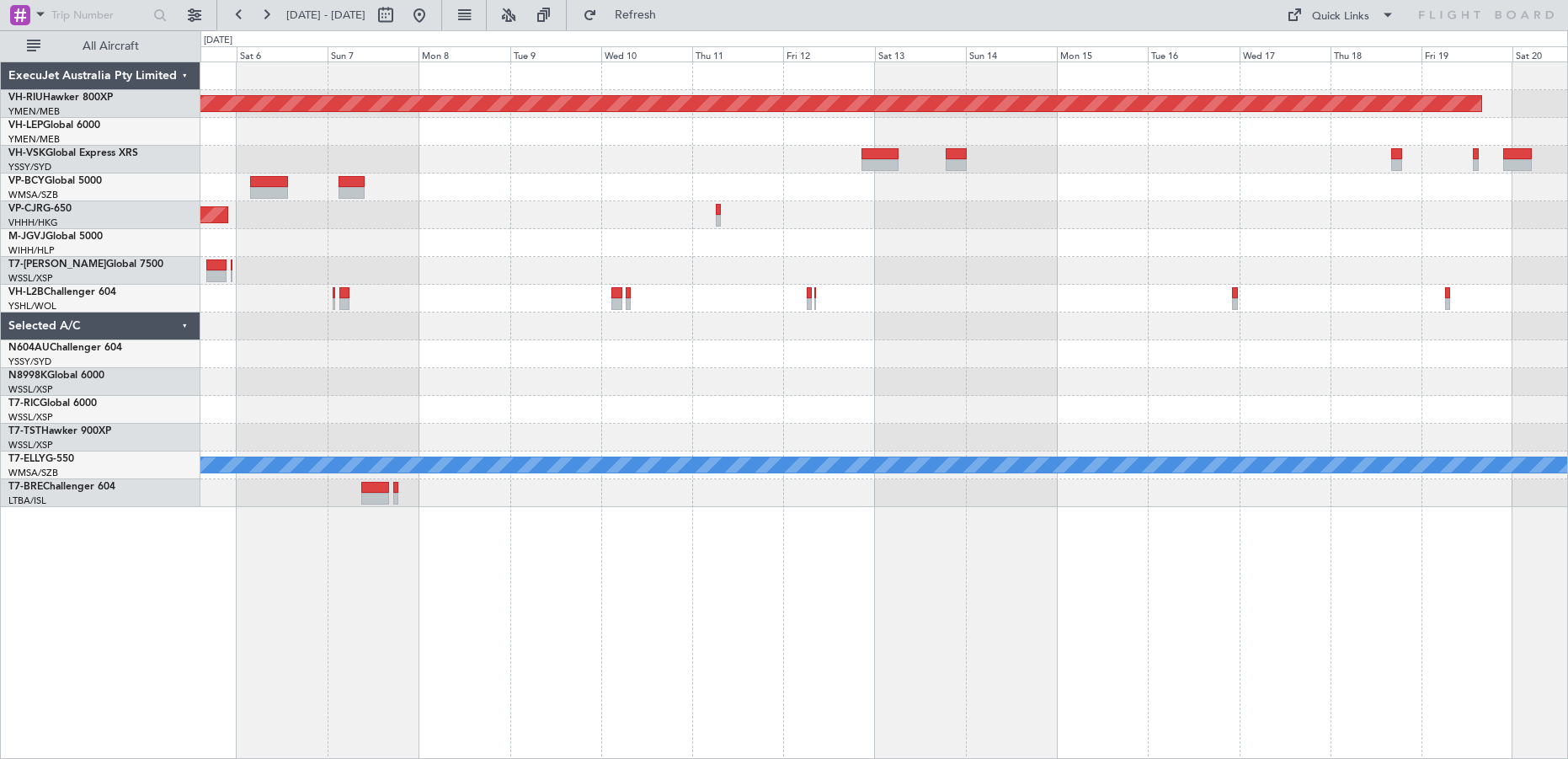
click at [690, 393] on div at bounding box center [883, 382] width 1367 height 28
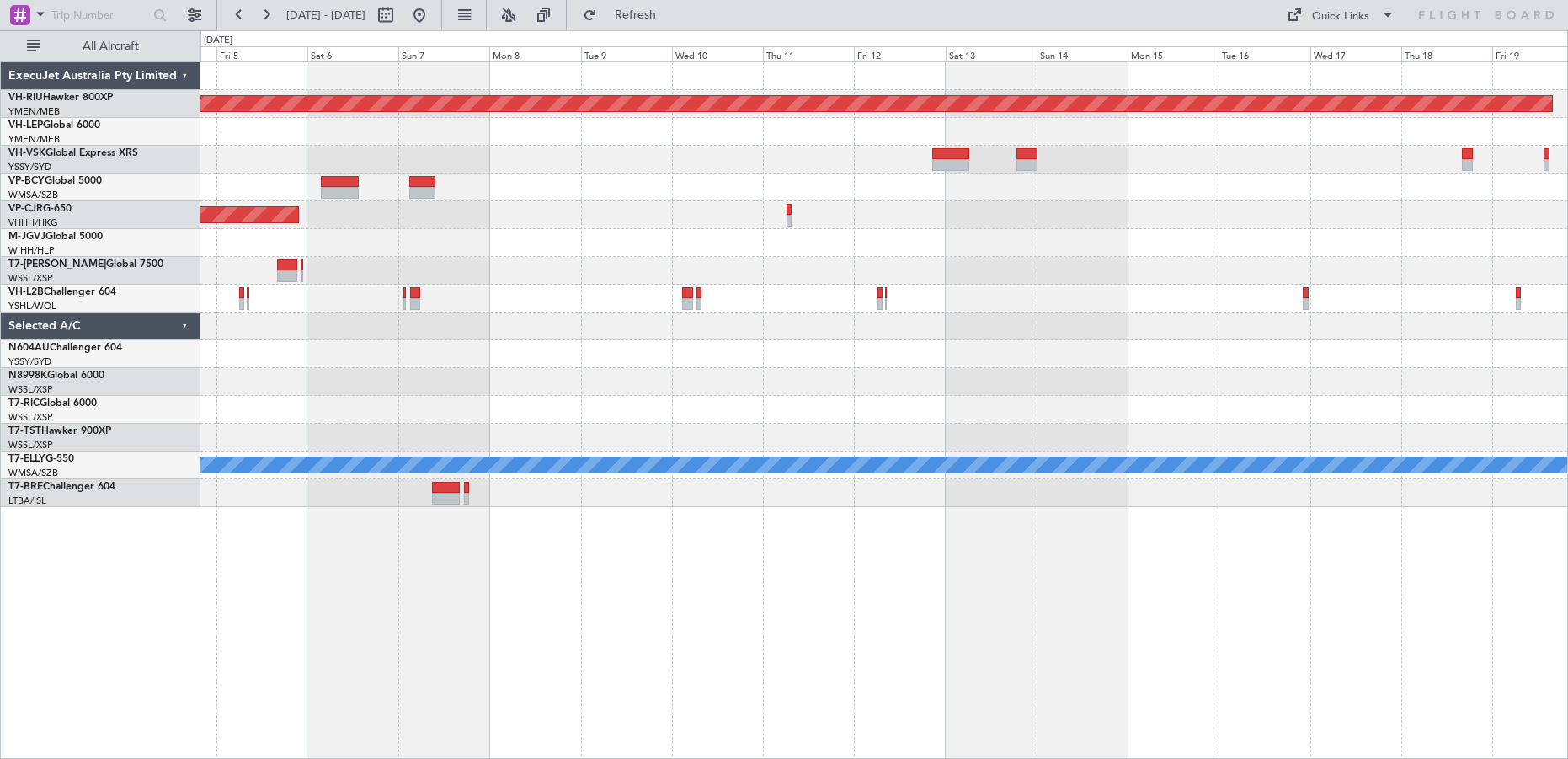
click at [808, 378] on div at bounding box center [883, 382] width 1367 height 28
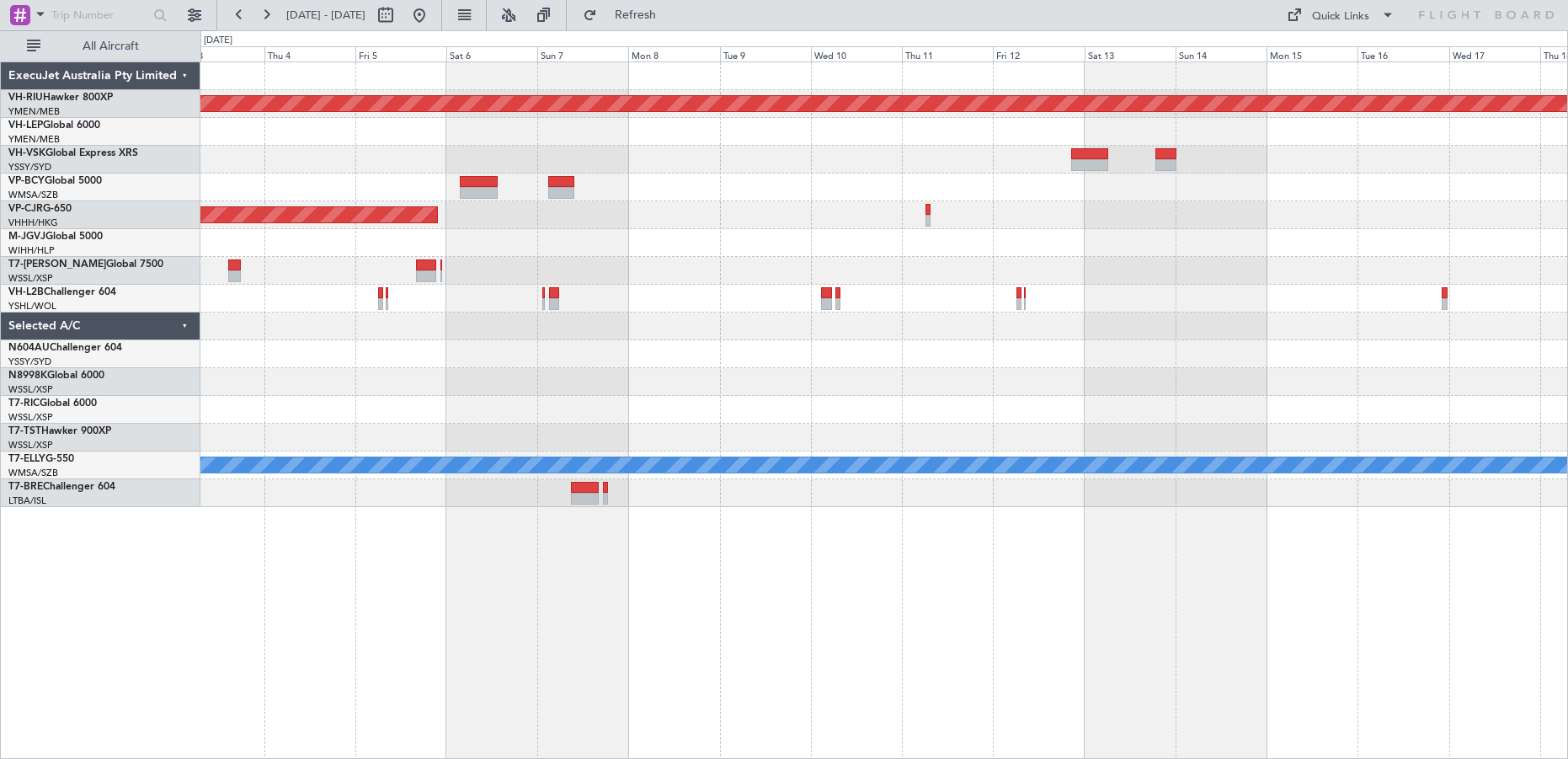
click at [883, 377] on div at bounding box center [883, 382] width 1367 height 28
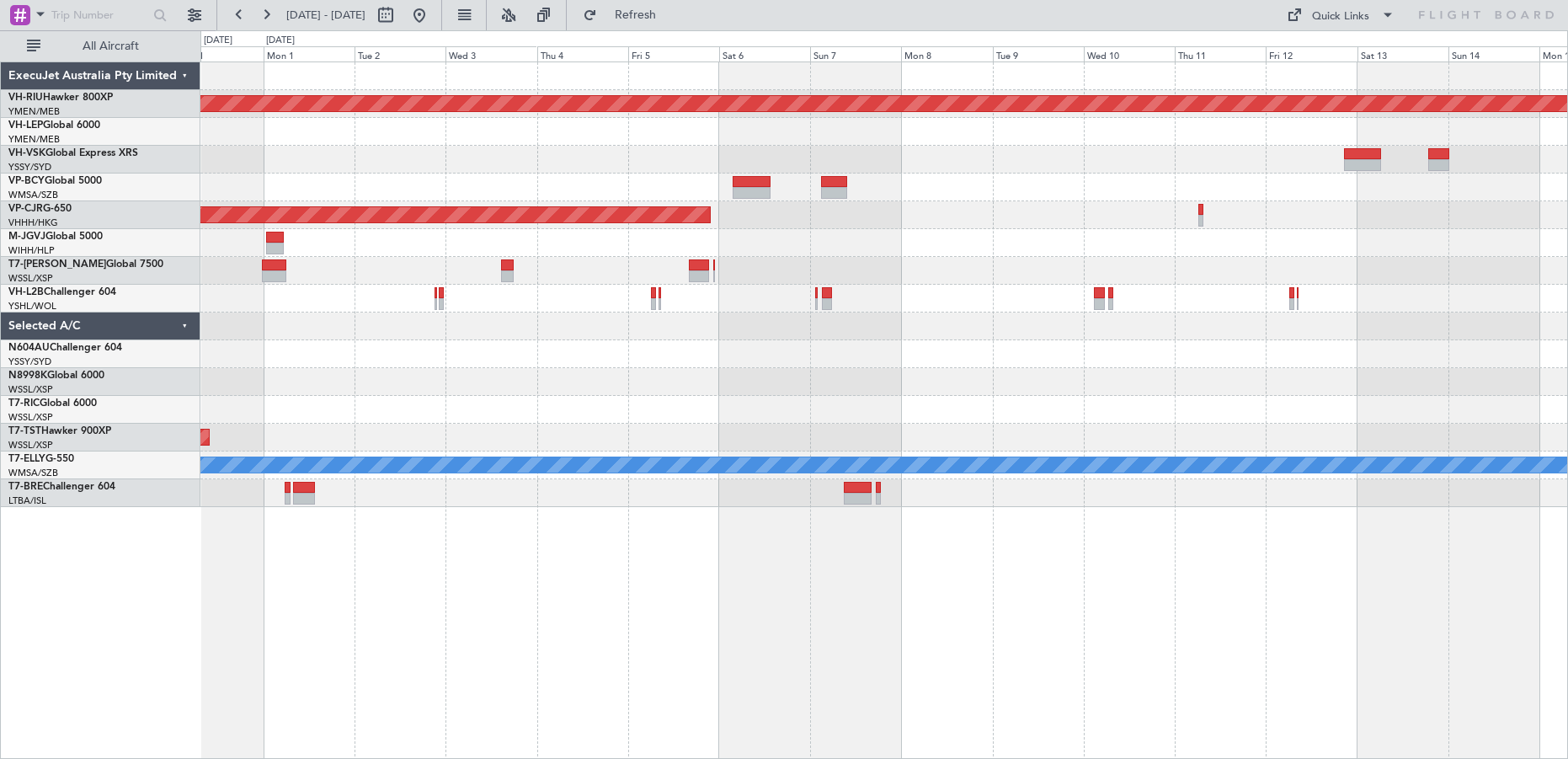
click at [899, 398] on div "Planned Maint [GEOGRAPHIC_DATA] ([GEOGRAPHIC_DATA]) Unplanned Maint Wichita (Wi…" at bounding box center [883, 284] width 1367 height 445
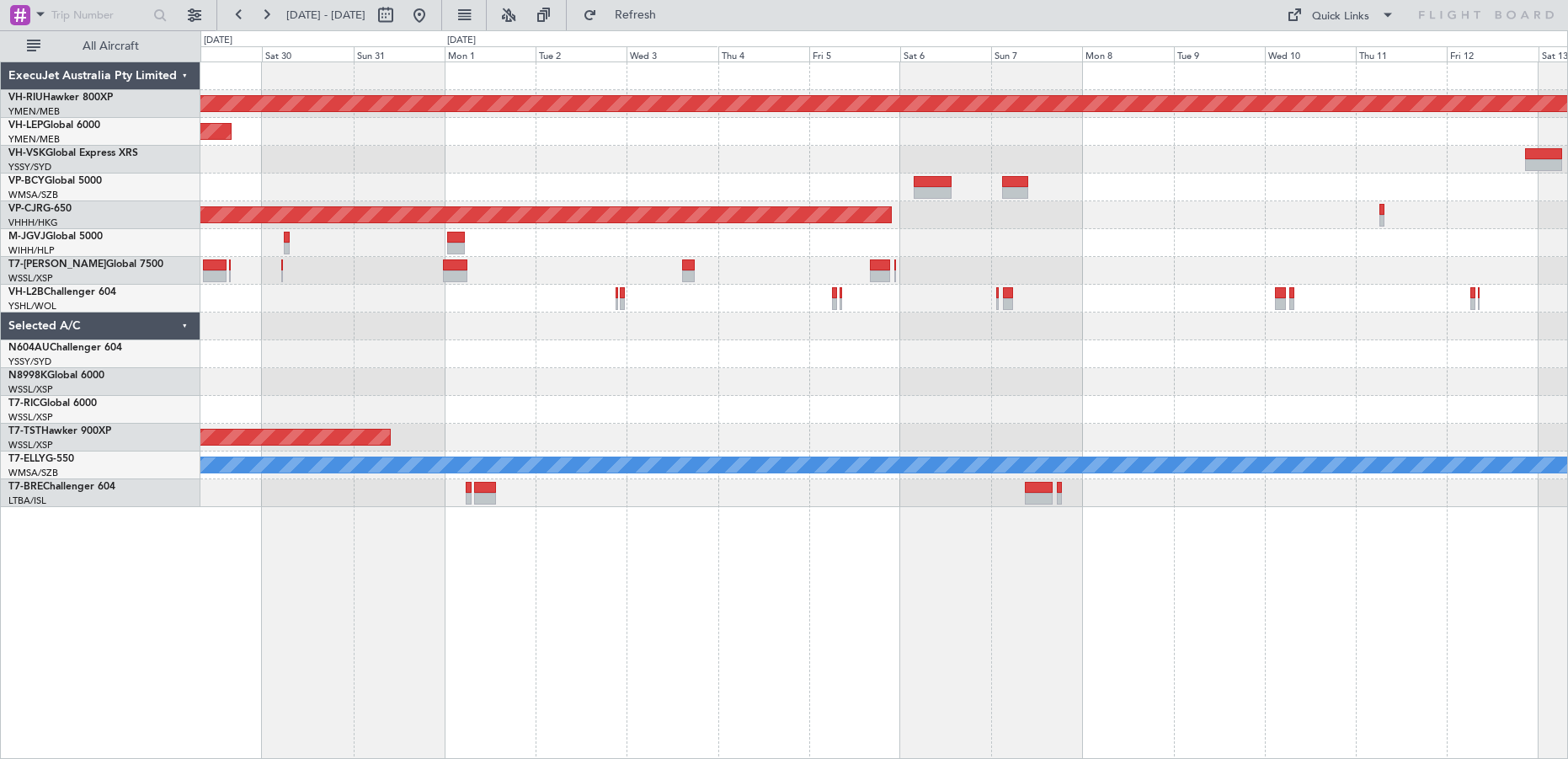
click at [793, 385] on div "Planned Maint [GEOGRAPHIC_DATA] ([GEOGRAPHIC_DATA]) Unplanned Maint Wichita (Wi…" at bounding box center [883, 284] width 1367 height 445
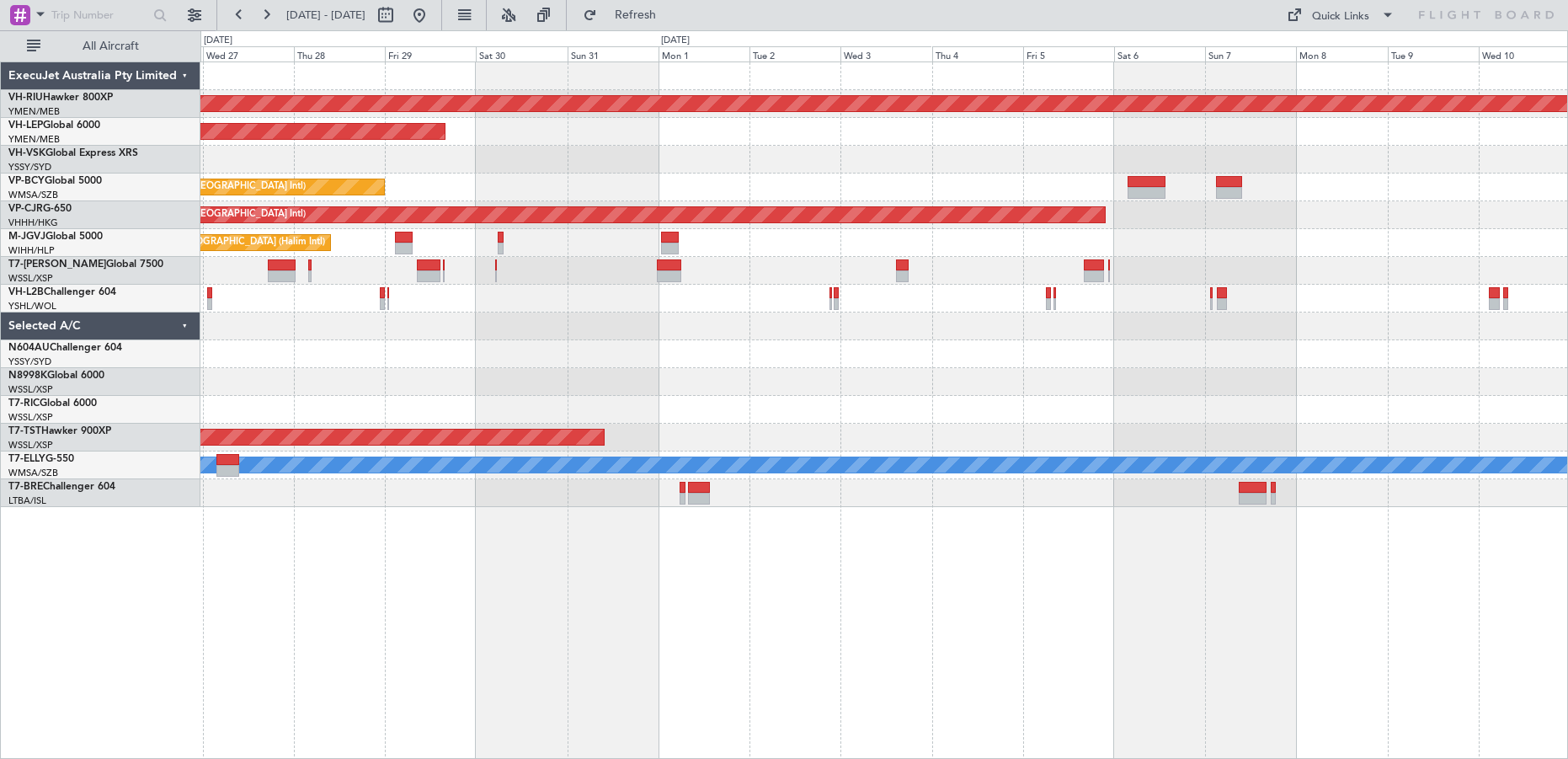
click at [809, 403] on div "Planned Maint [GEOGRAPHIC_DATA] ([GEOGRAPHIC_DATA]) Unplanned Maint Wichita (Wi…" at bounding box center [883, 284] width 1367 height 445
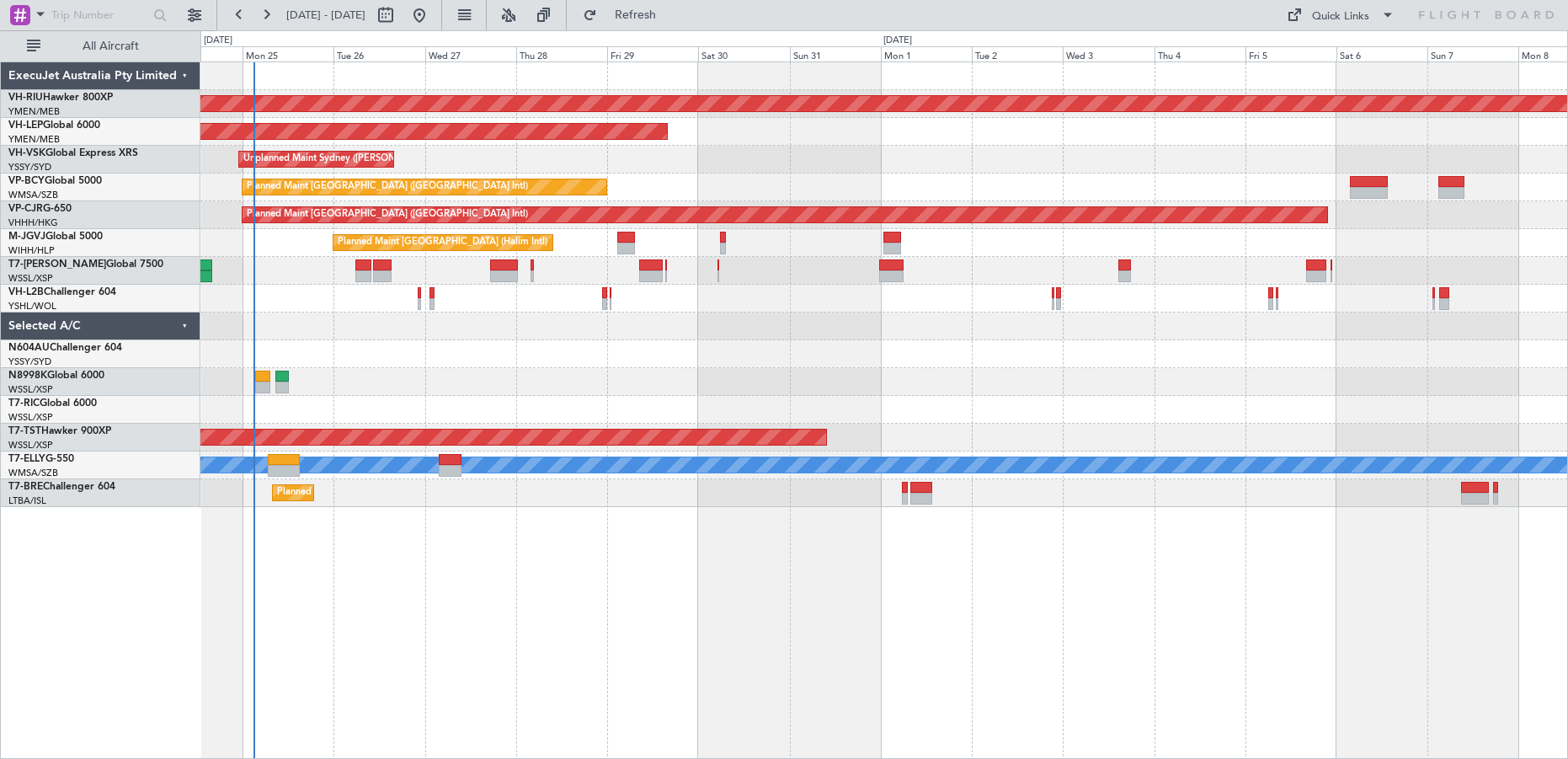
click at [843, 382] on div at bounding box center [883, 382] width 1367 height 28
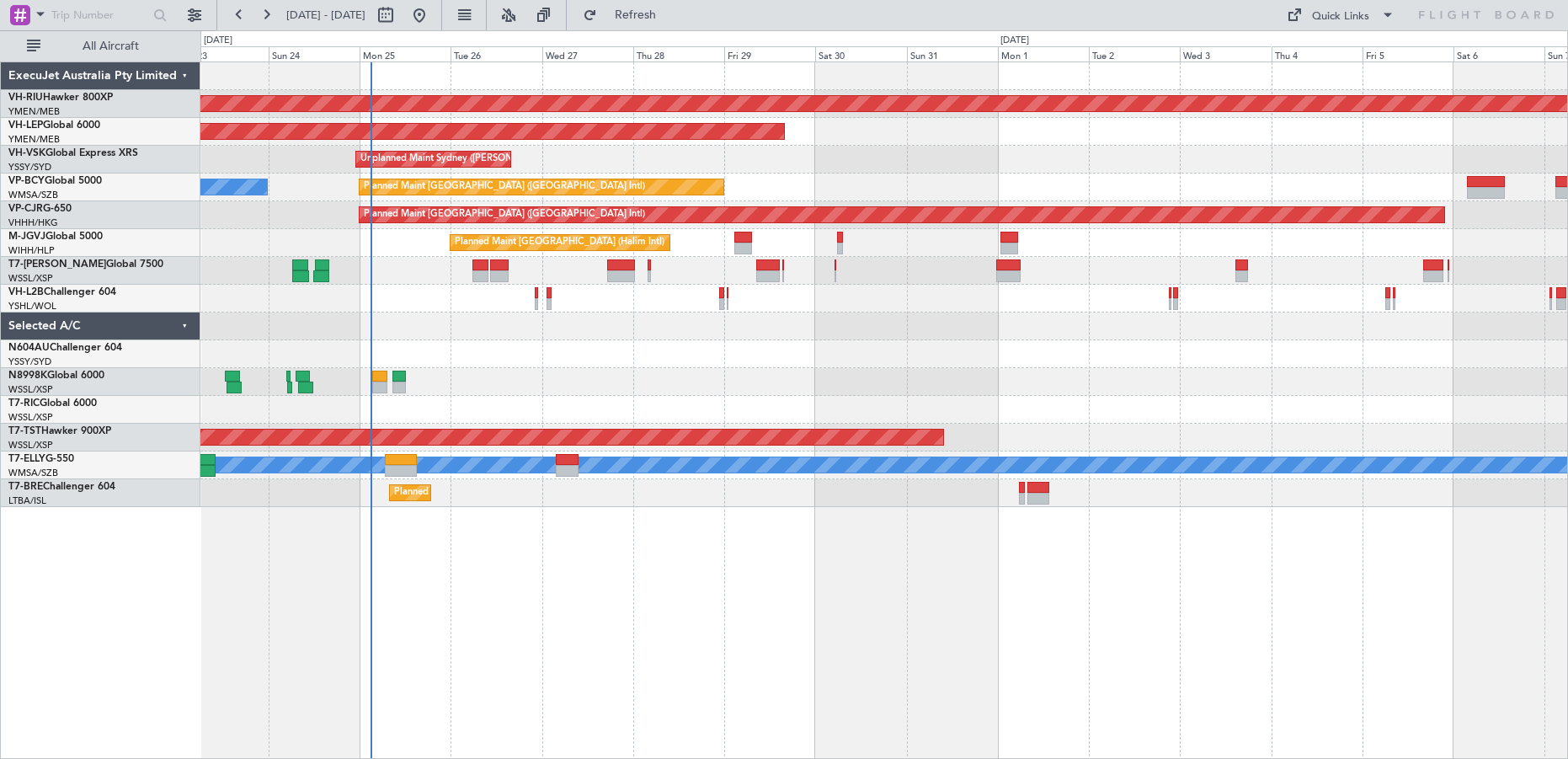
click at [878, 387] on div at bounding box center [883, 382] width 1367 height 28
